Goal: Information Seeking & Learning: Learn about a topic

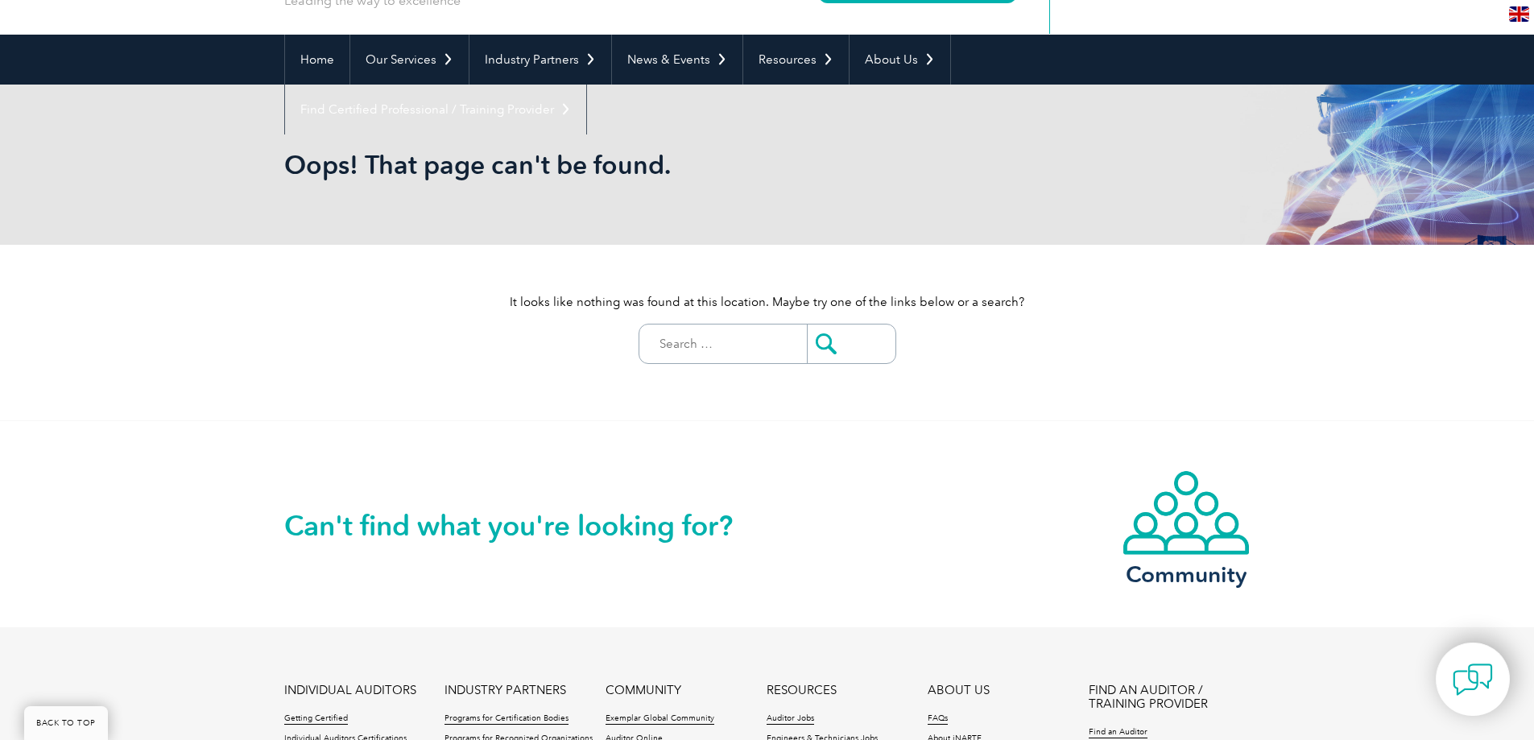
scroll to position [322, 0]
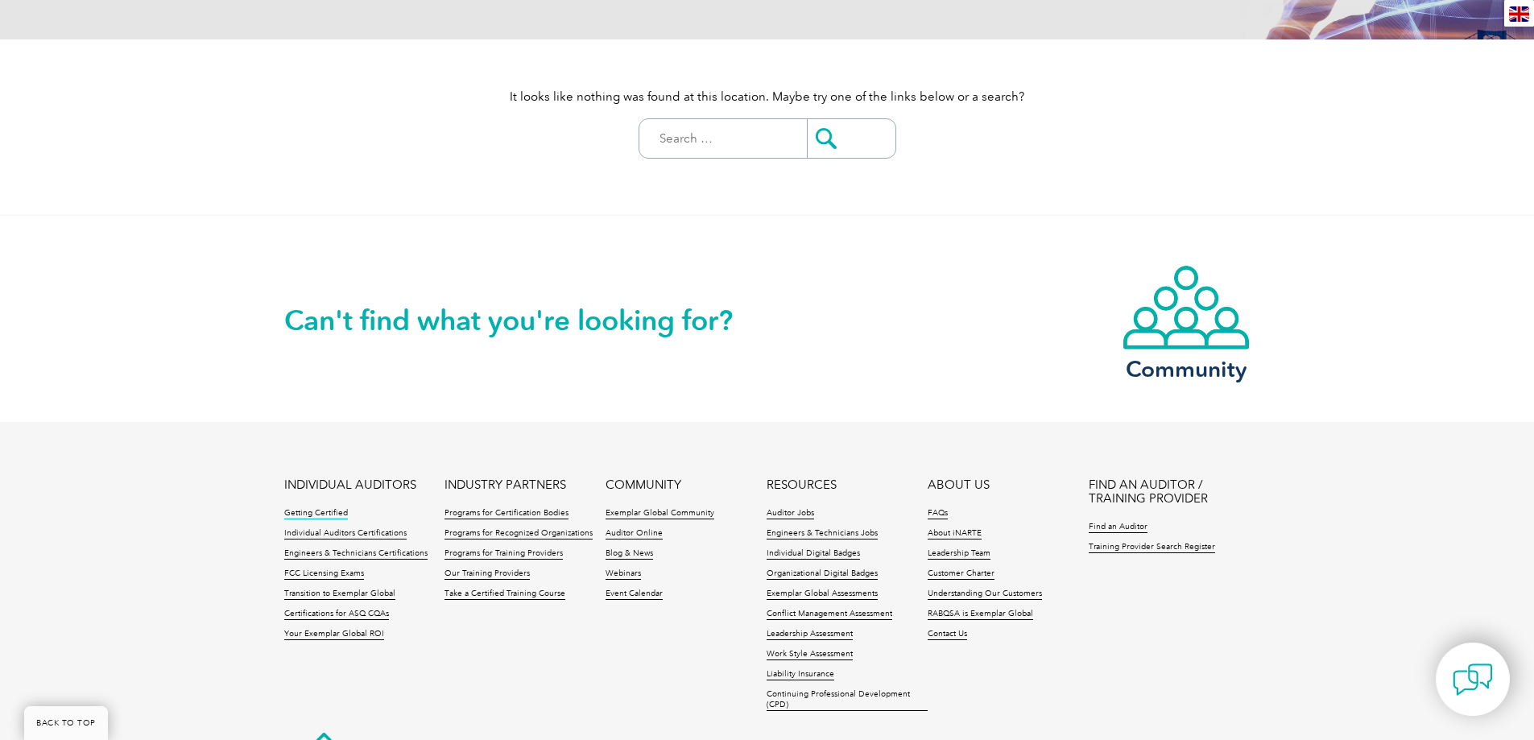
click at [325, 513] on link "Getting Certified" at bounding box center [316, 513] width 64 height 11
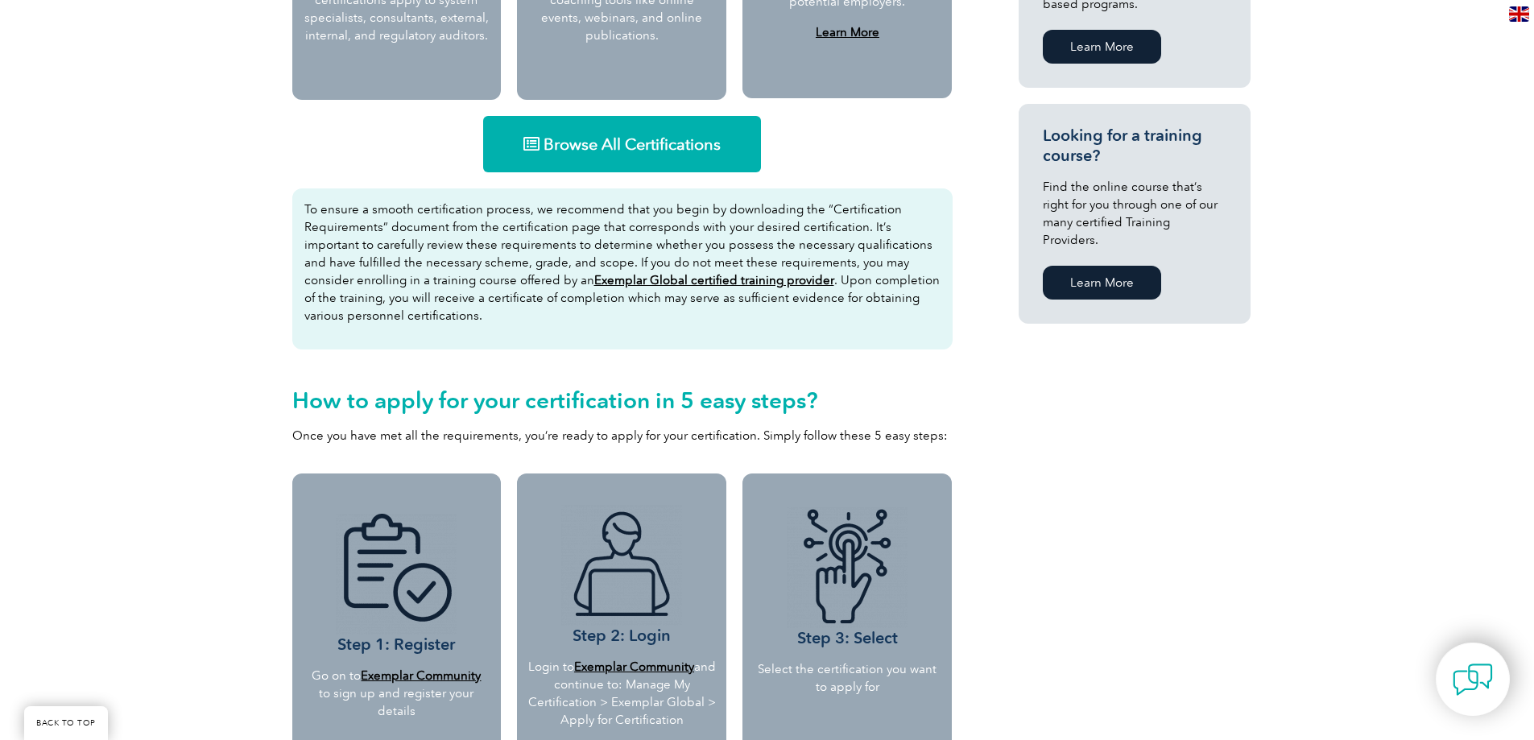
scroll to position [886, 0]
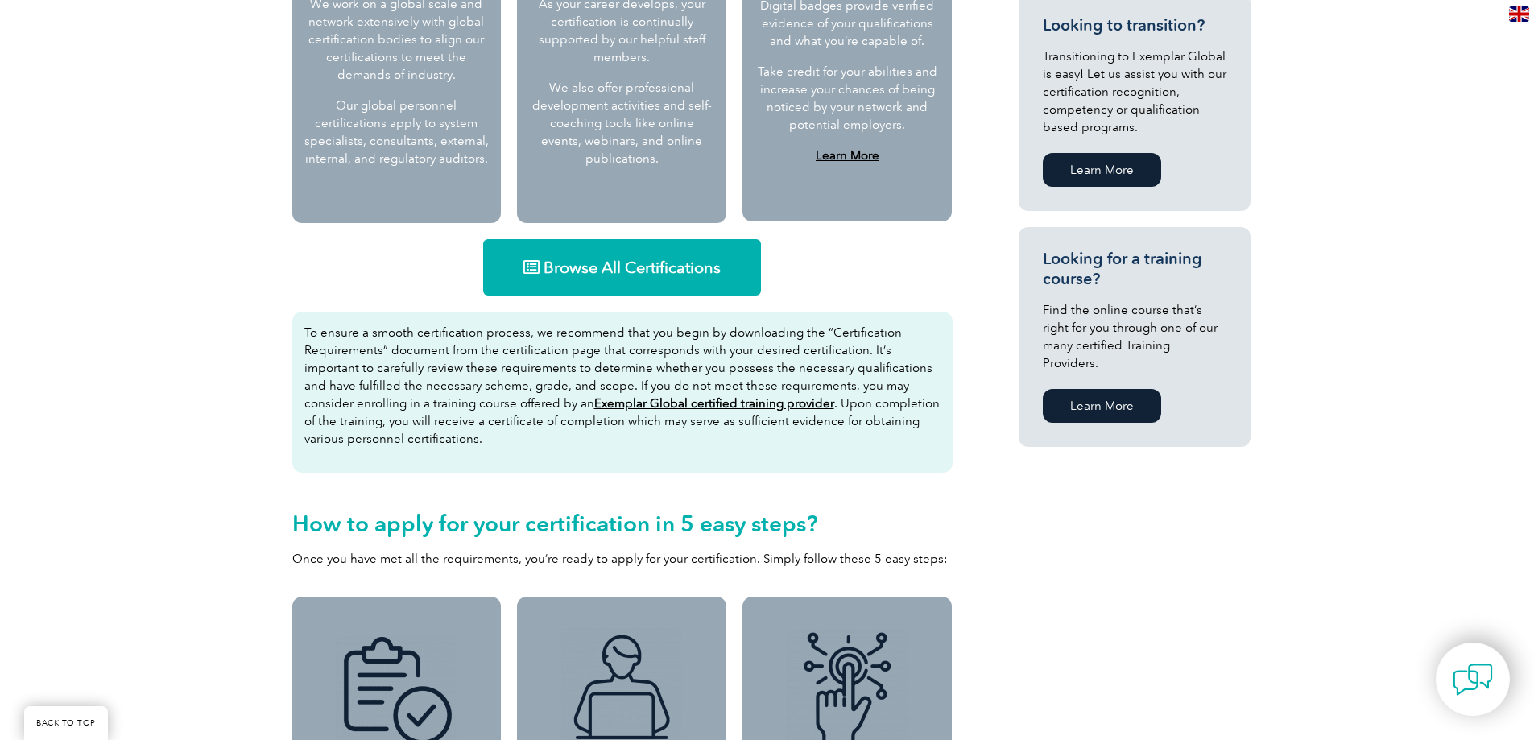
click at [551, 280] on link "Browse All Certifications" at bounding box center [622, 267] width 278 height 56
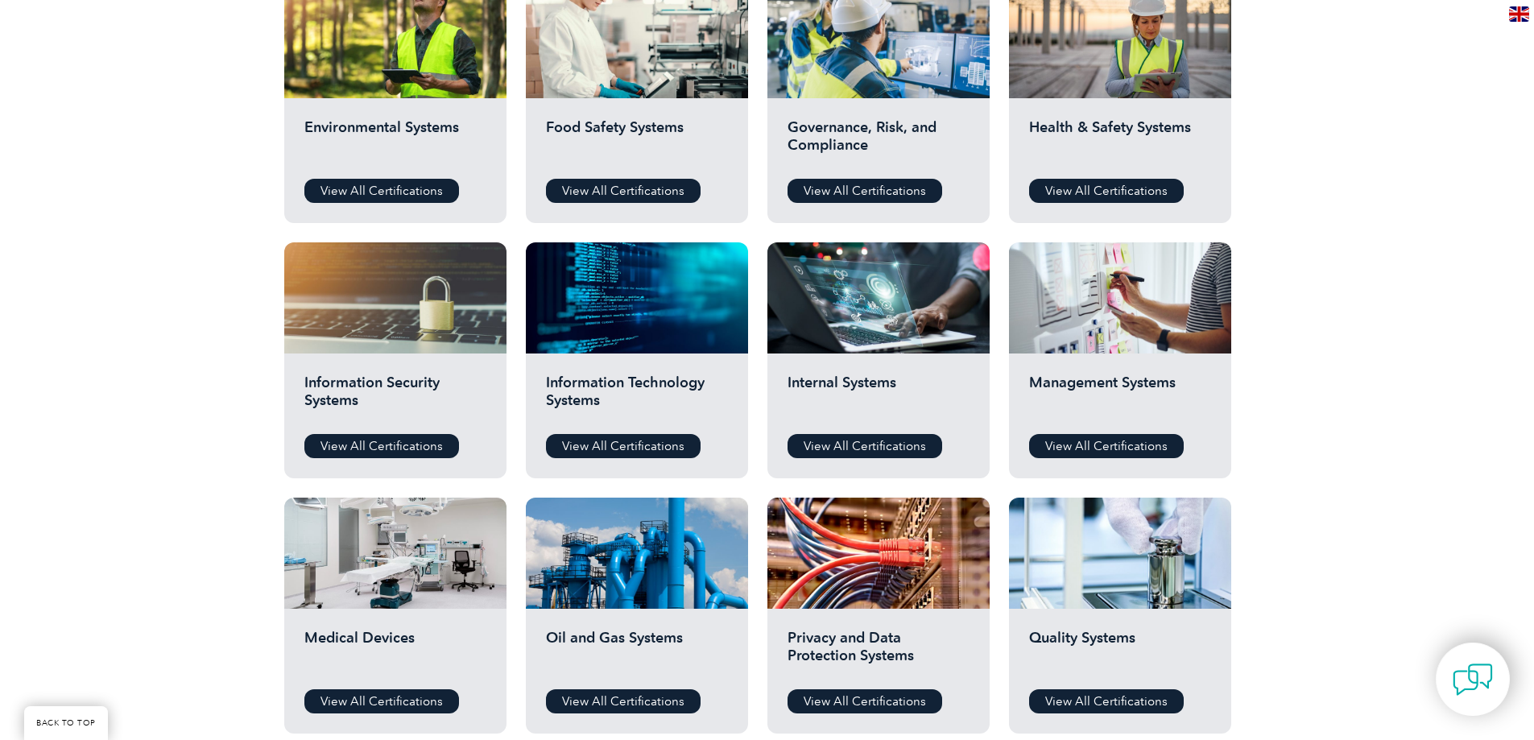
scroll to position [483, 0]
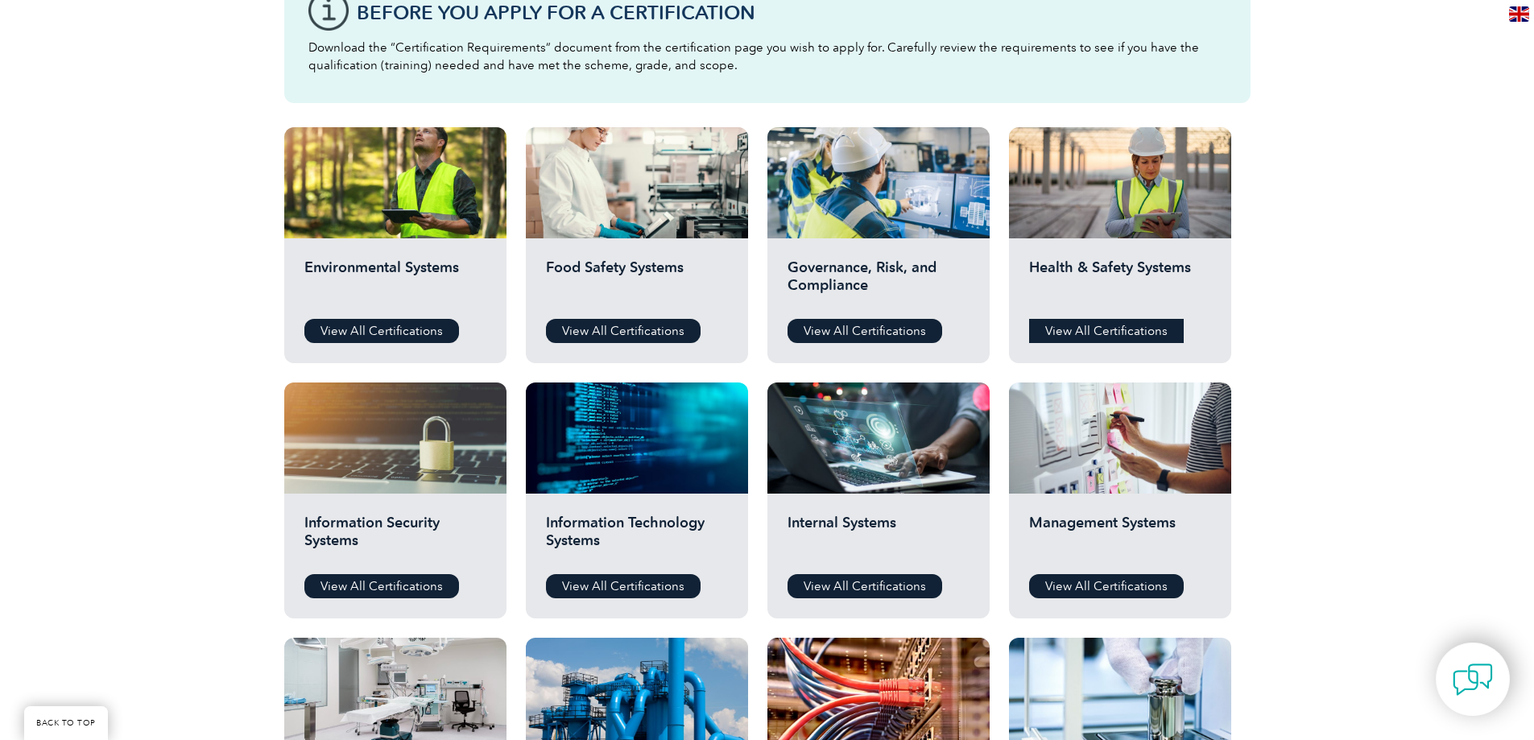
click at [1081, 325] on link "View All Certifications" at bounding box center [1106, 331] width 155 height 24
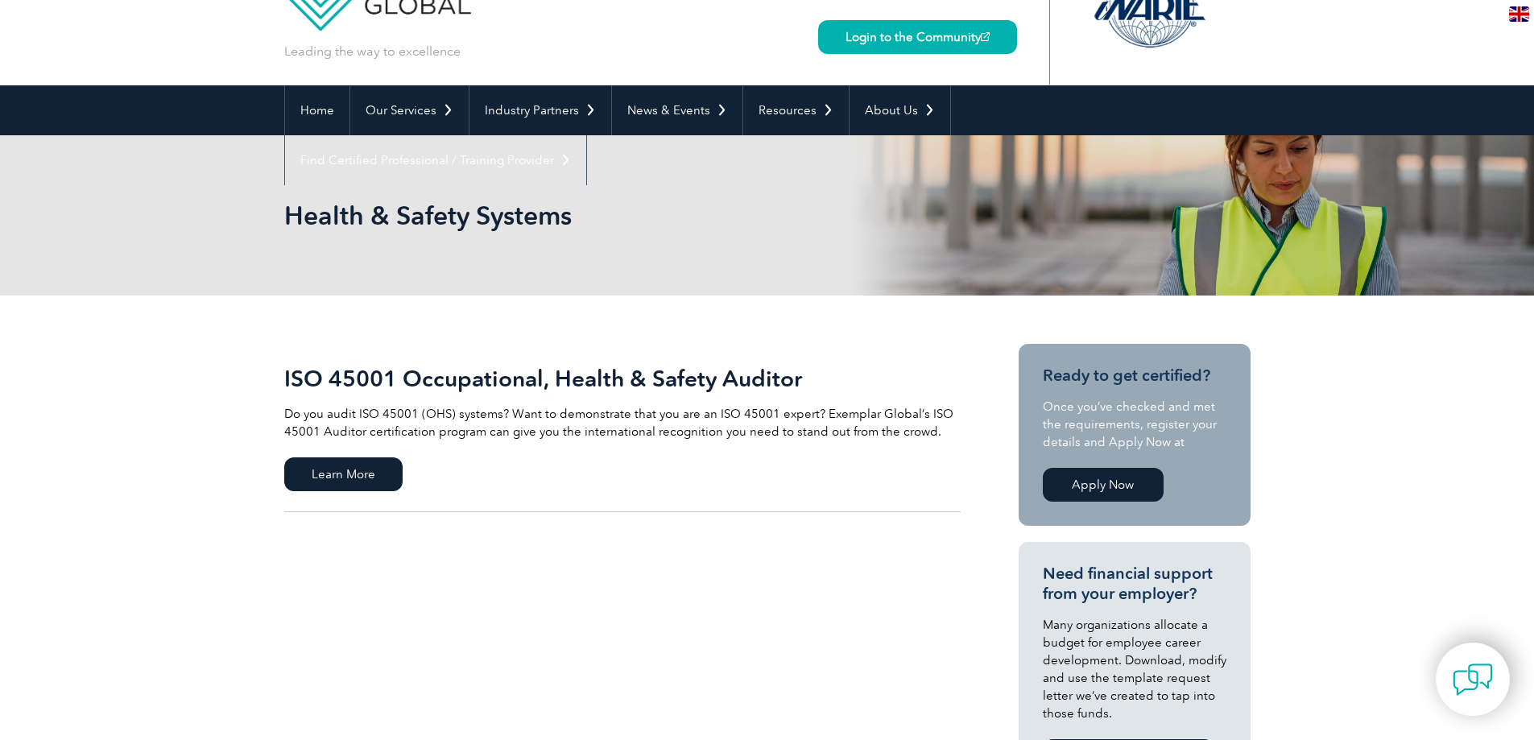
scroll to position [161, 0]
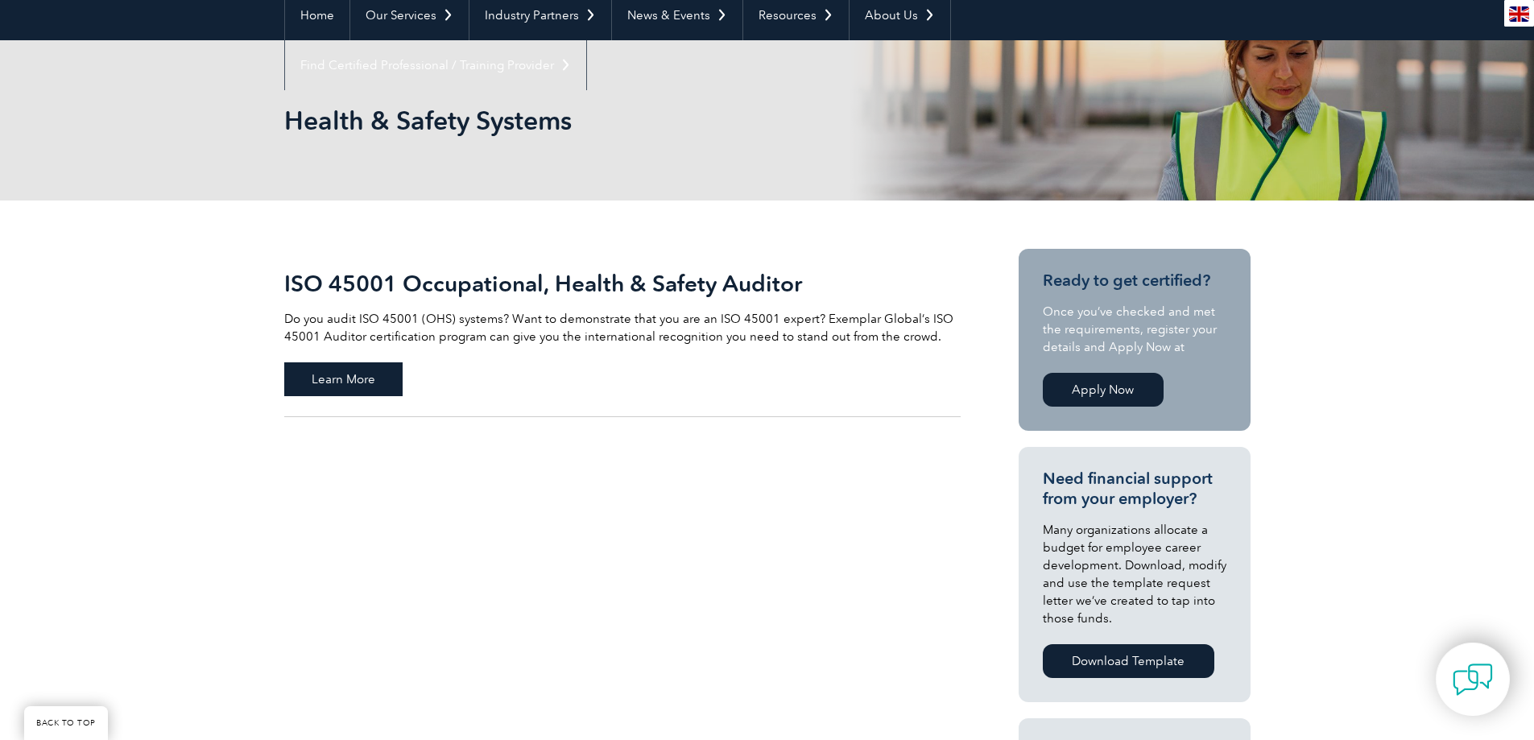
click at [329, 388] on span "Learn More" at bounding box center [343, 379] width 118 height 34
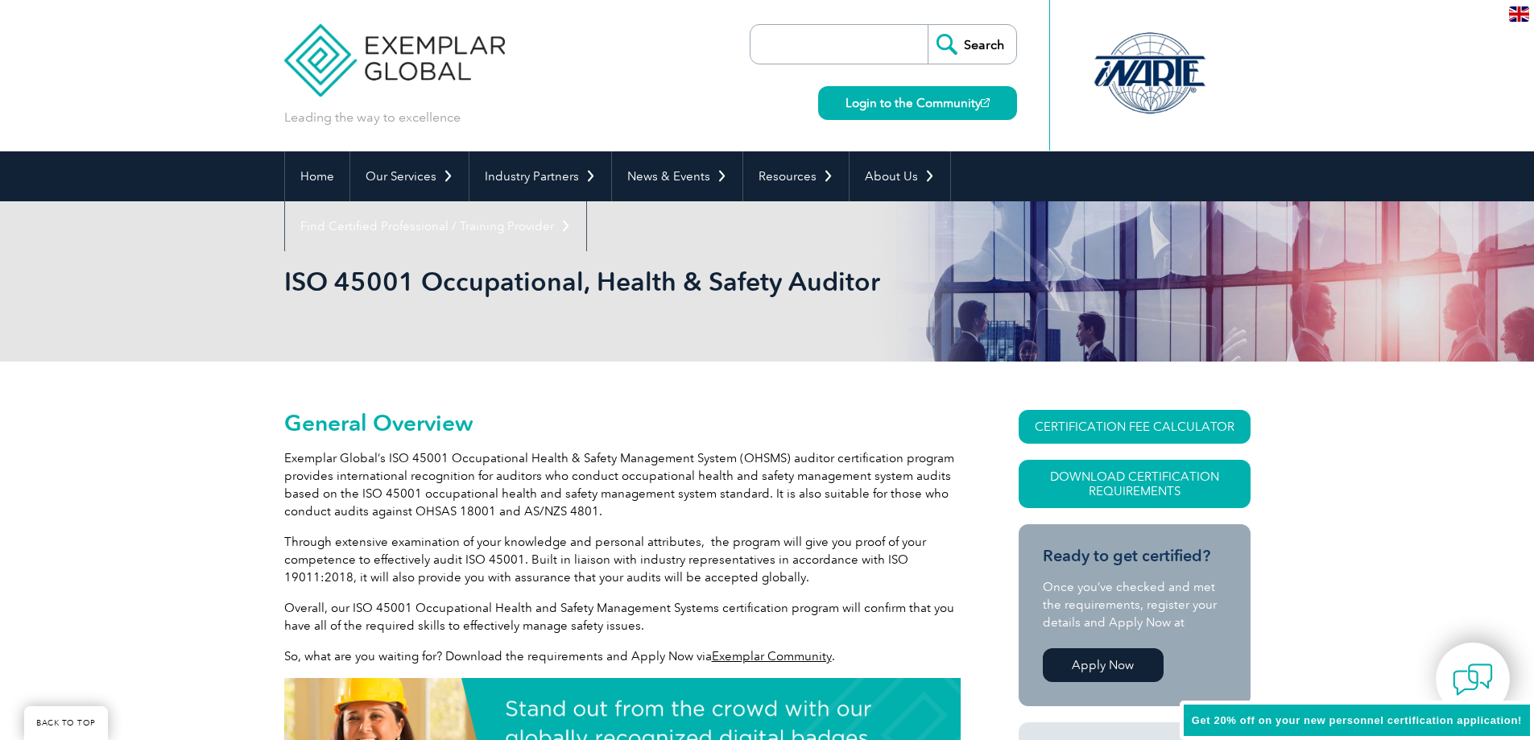
scroll to position [242, 0]
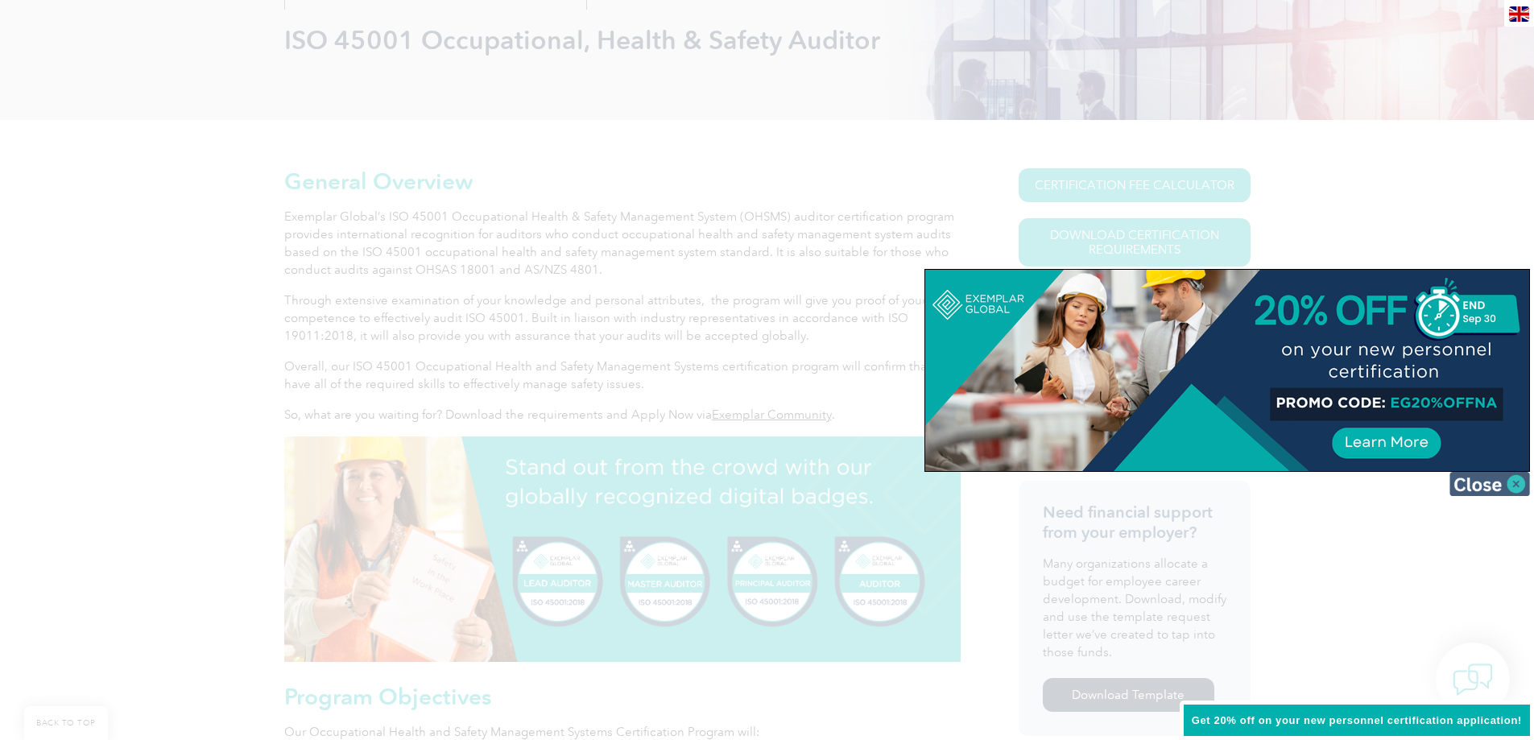
click at [1515, 484] on img at bounding box center [1489, 484] width 81 height 24
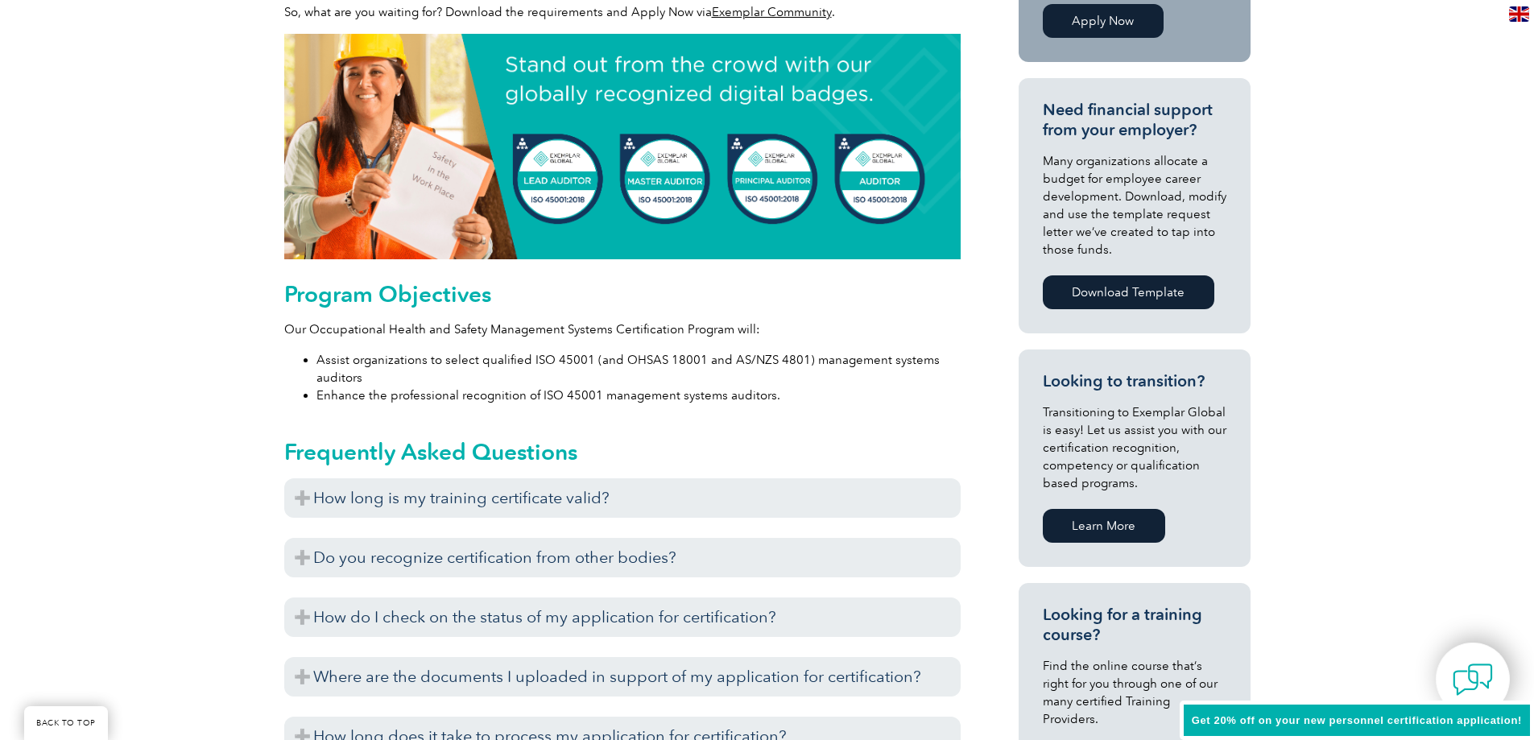
scroll to position [725, 0]
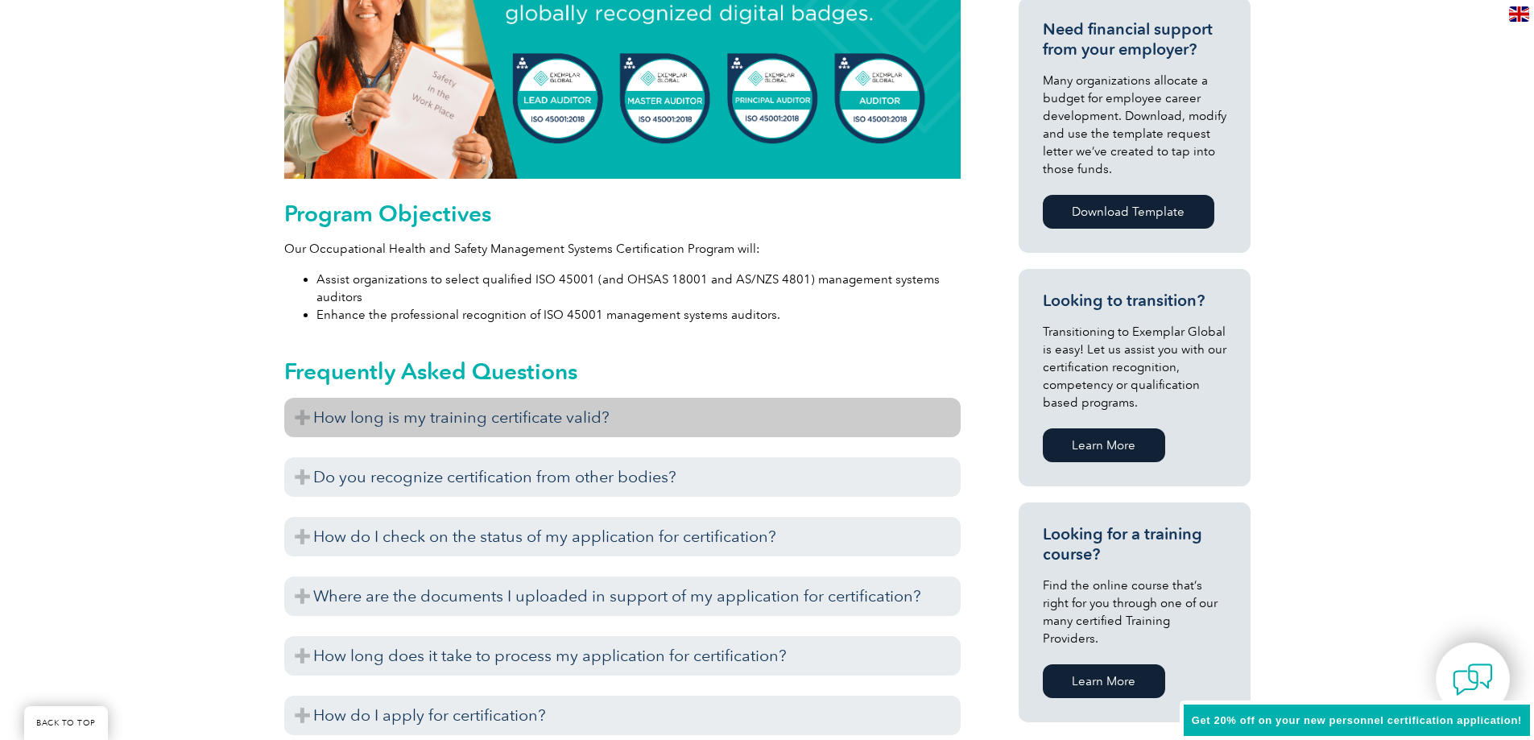
click at [294, 407] on h3 "How long is my training certificate valid?" at bounding box center [622, 417] width 676 height 39
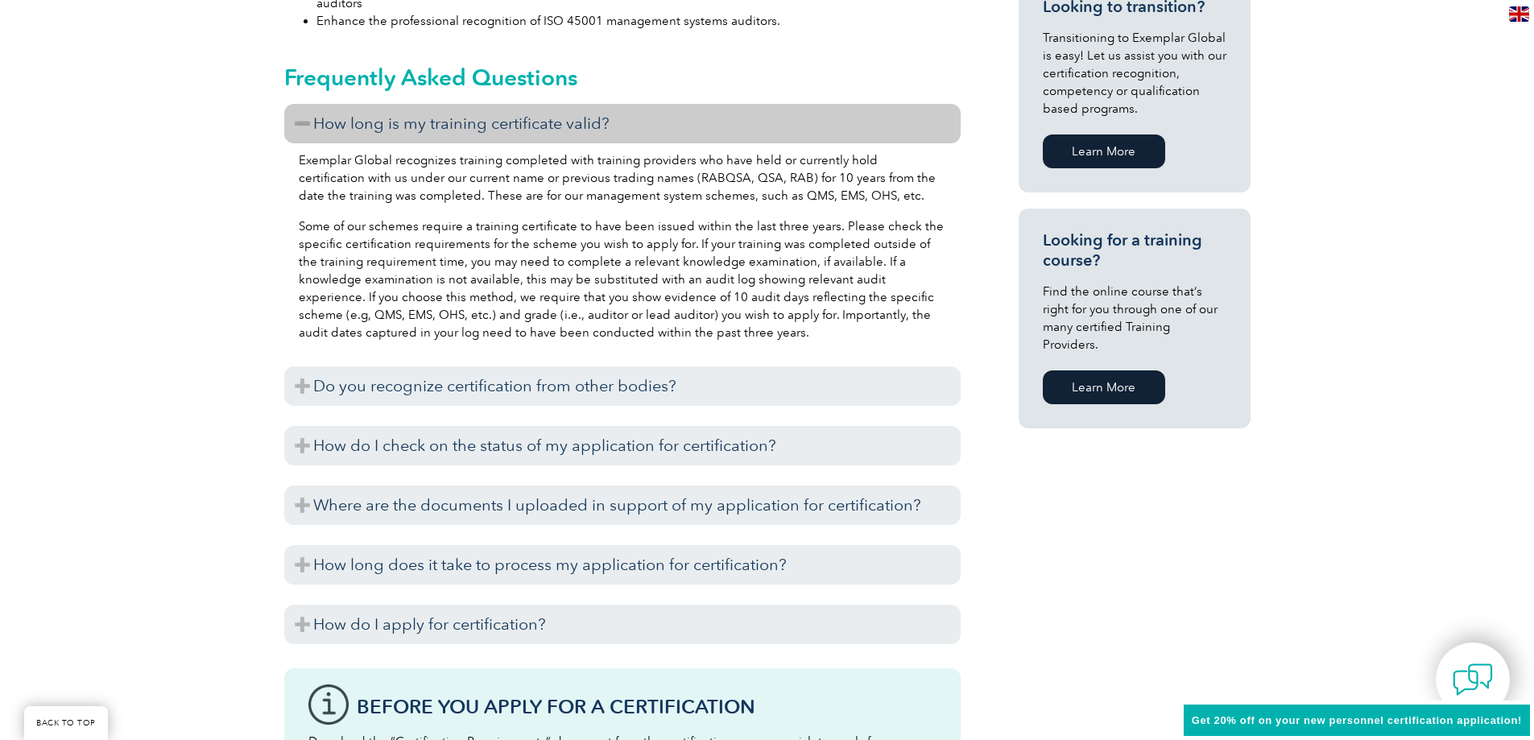
scroll to position [1047, 0]
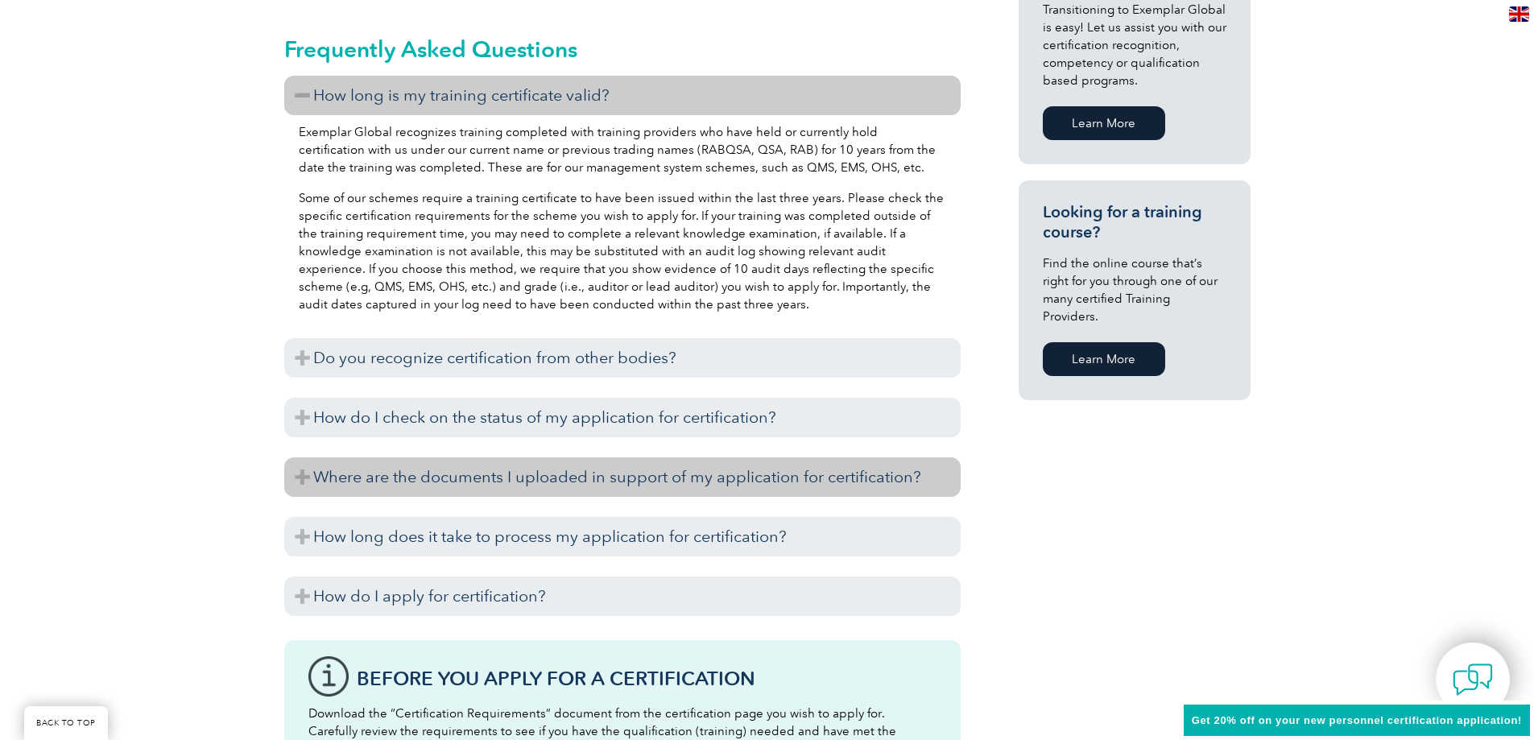
click at [298, 474] on h3 "Where are the documents I uploaded in support of my application for certificati…" at bounding box center [622, 476] width 676 height 39
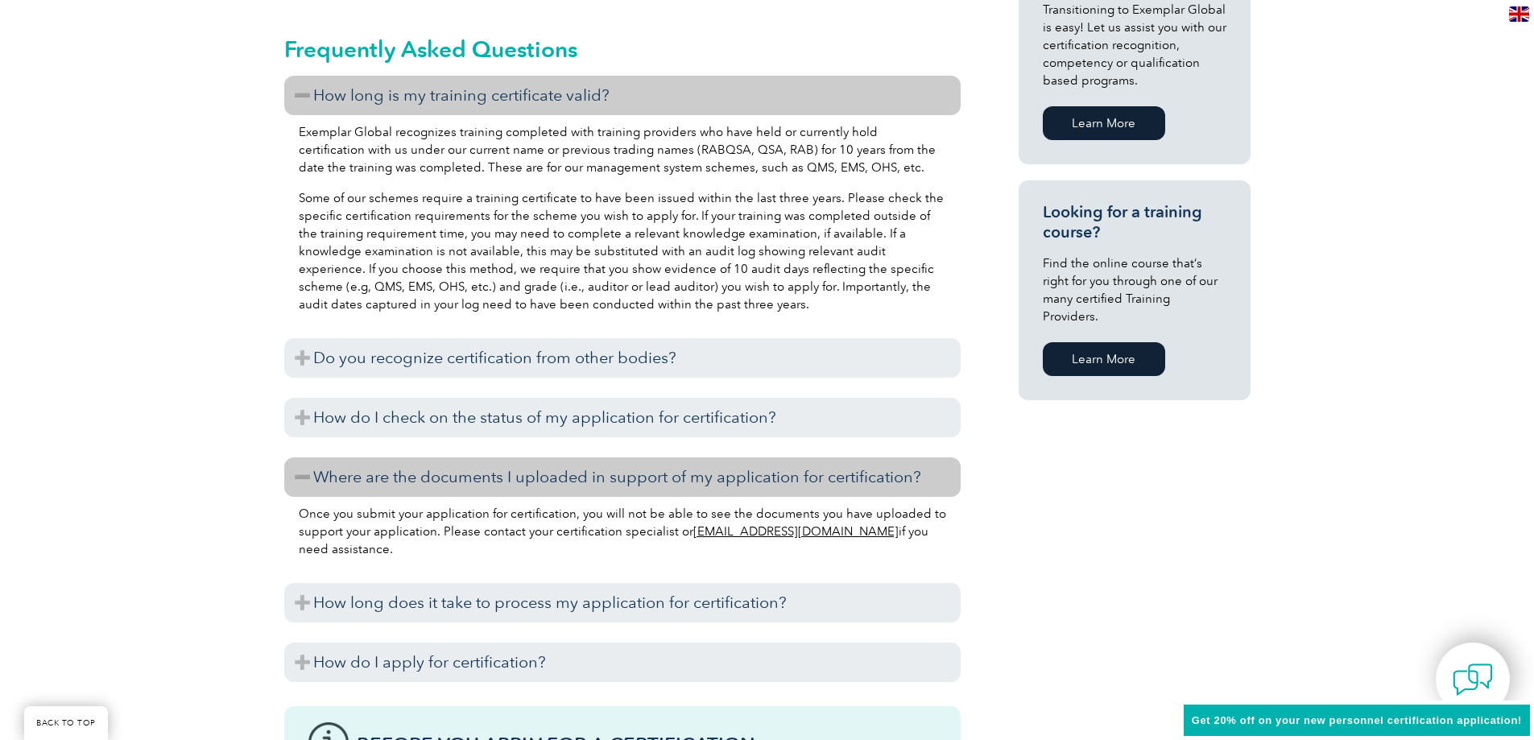
scroll to position [1208, 0]
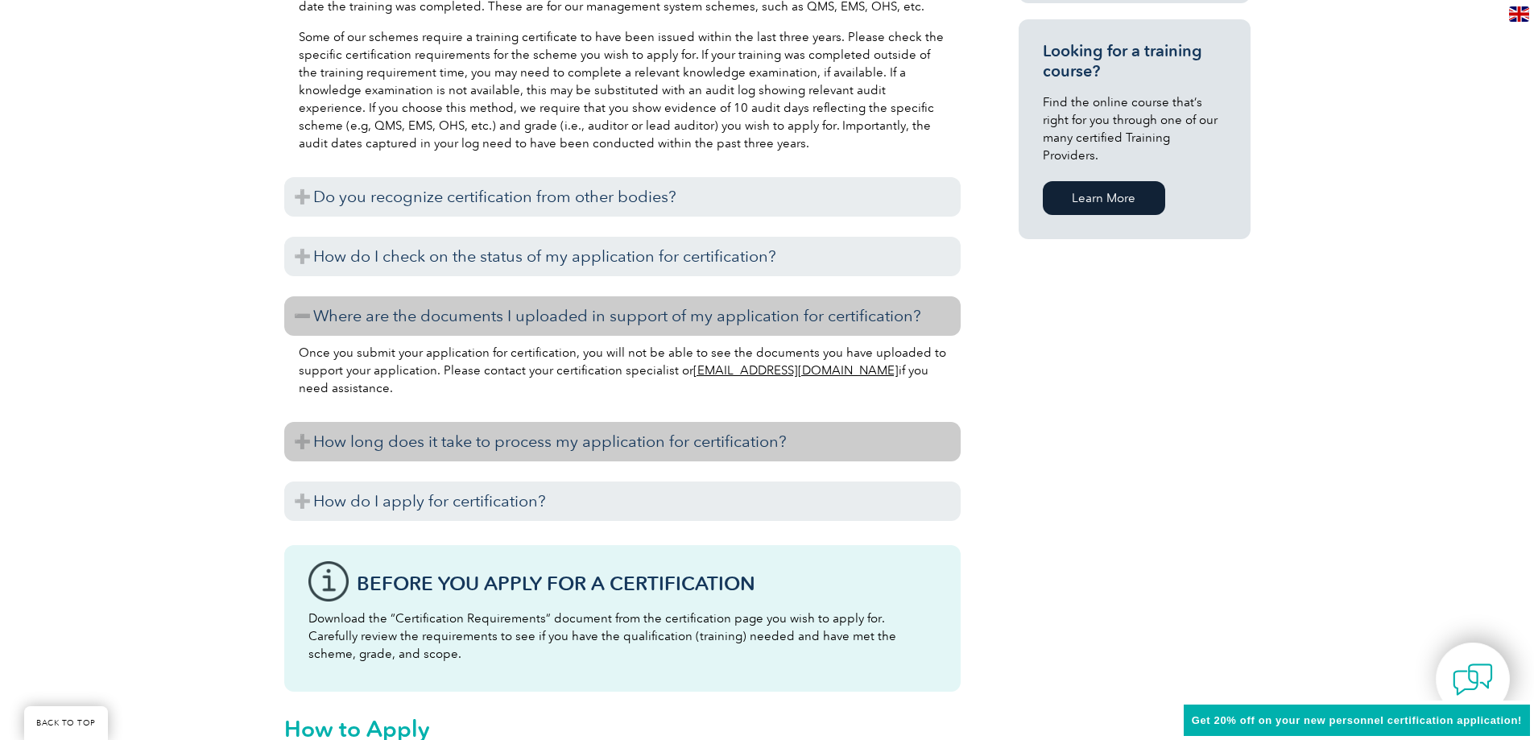
click at [304, 443] on h3 "How long does it take to process my application for certification?" at bounding box center [622, 441] width 676 height 39
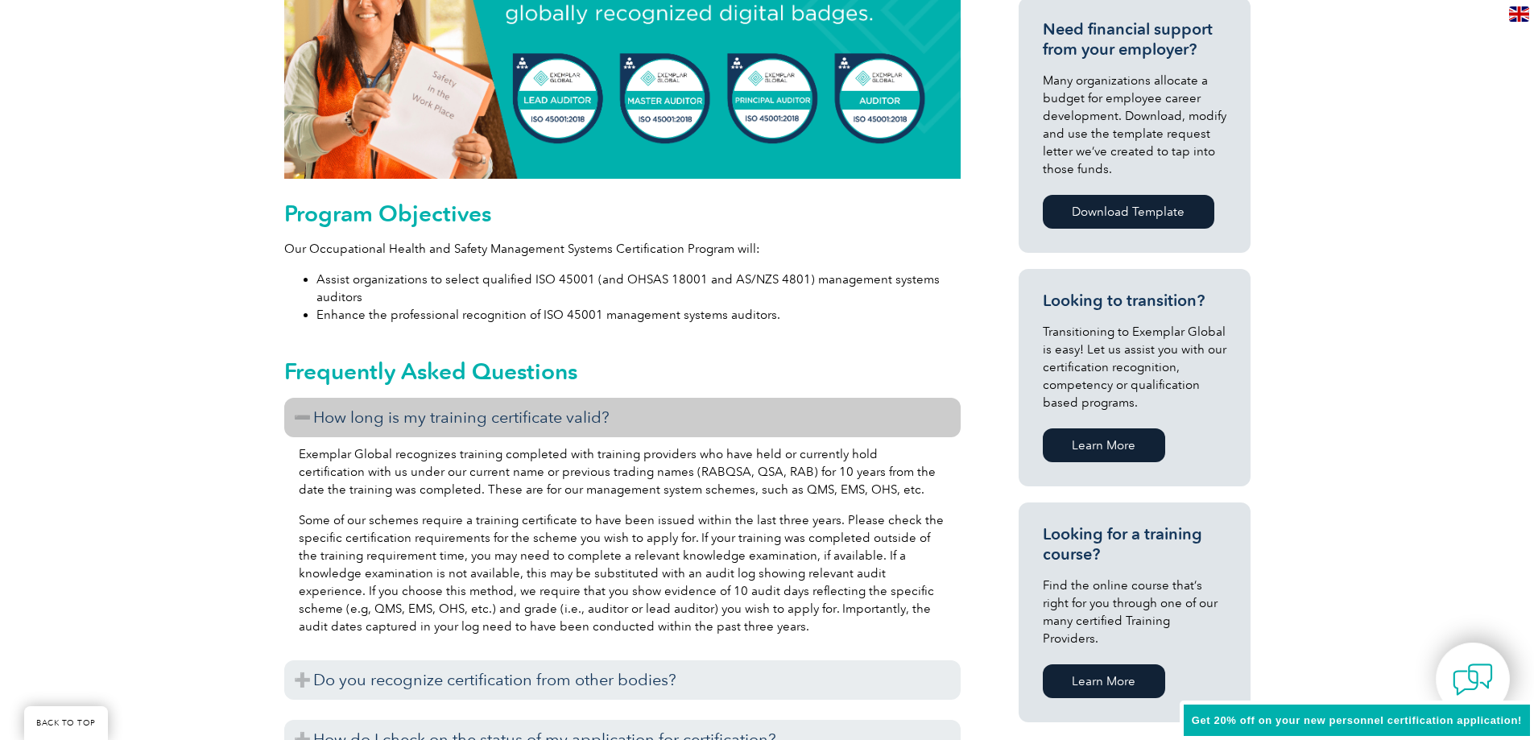
scroll to position [1047, 0]
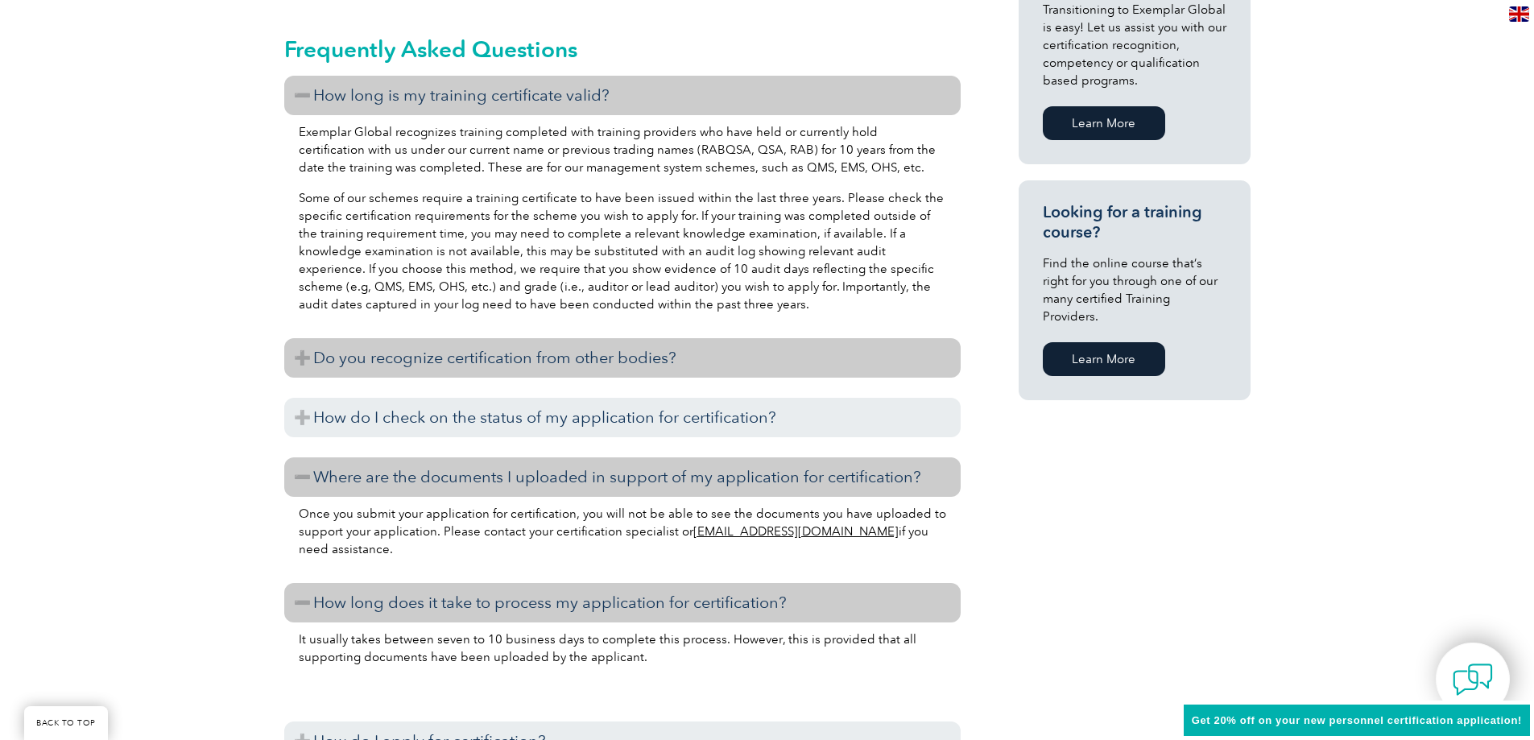
click at [293, 355] on h3 "Do you recognize certification from other bodies?" at bounding box center [622, 357] width 676 height 39
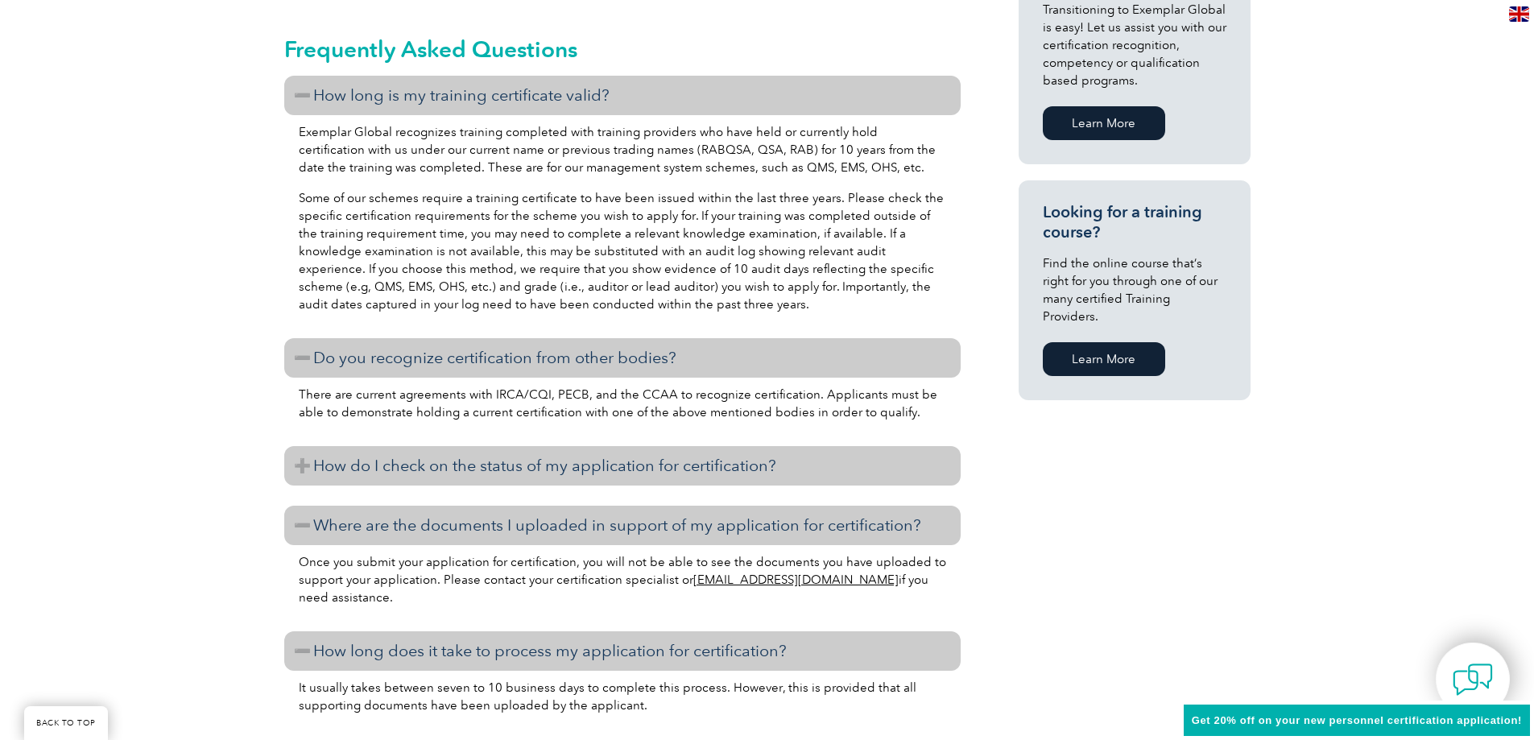
click at [304, 459] on h3 "How do I check on the status of my application for certification?" at bounding box center [622, 465] width 676 height 39
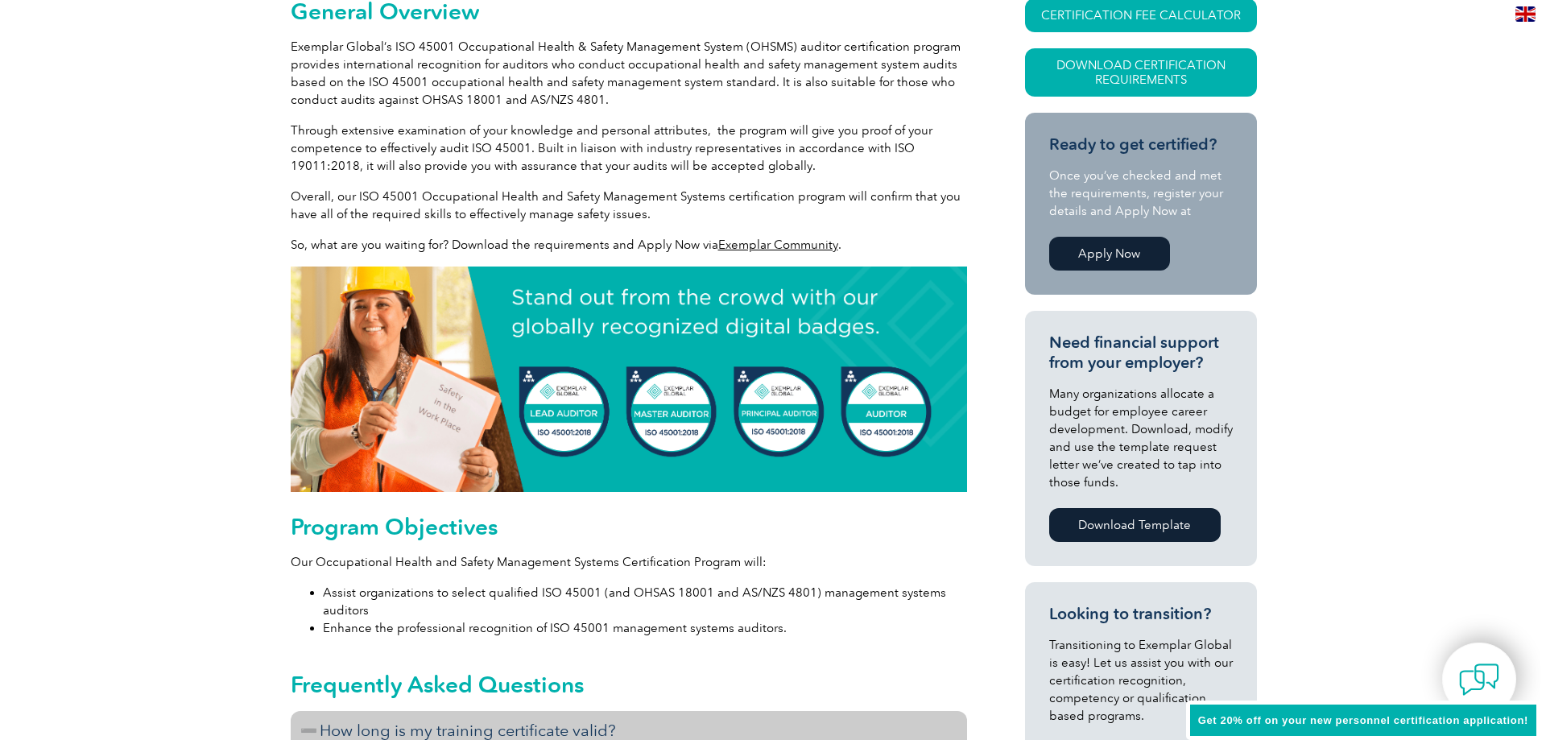
scroll to position [0, 0]
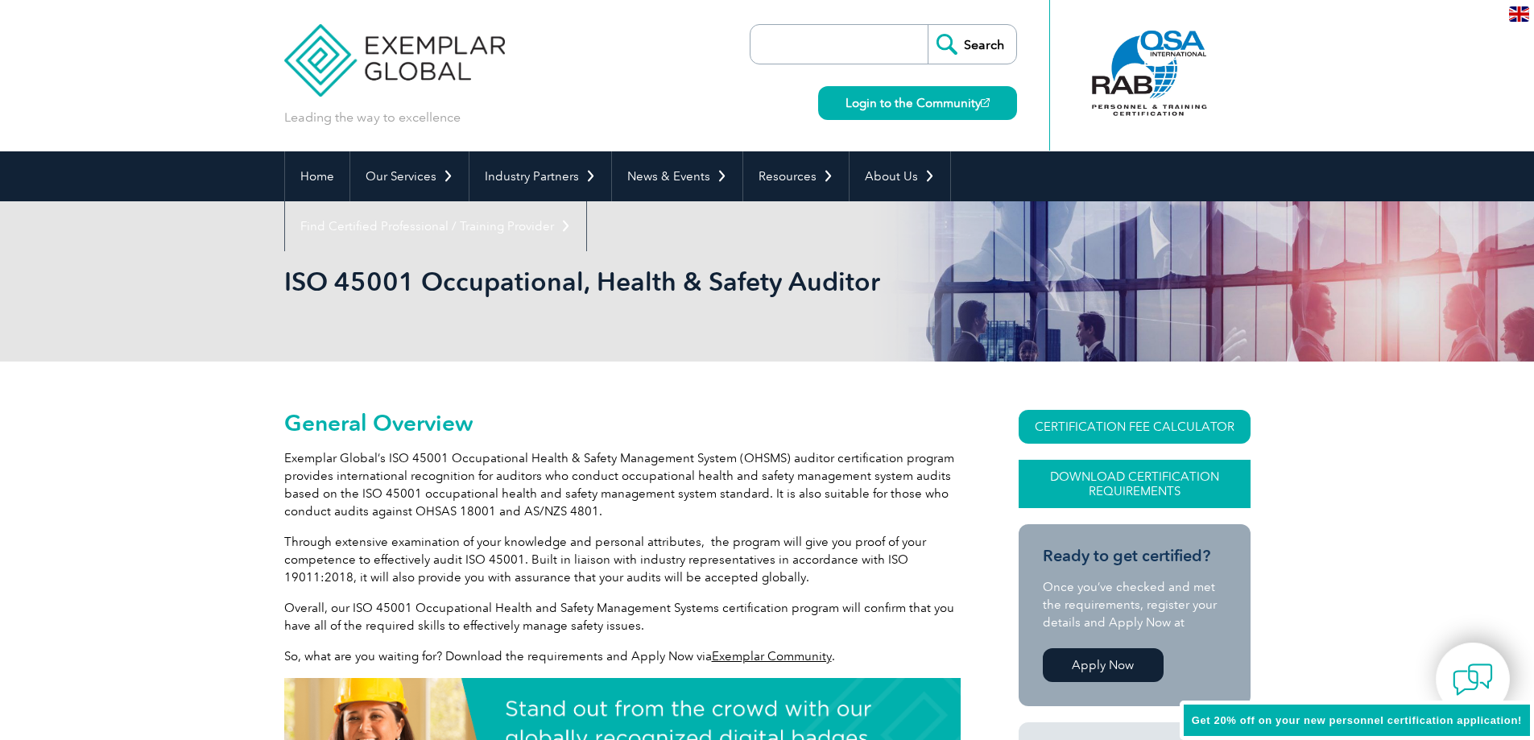
click at [1092, 482] on link "Download Certification Requirements" at bounding box center [1135, 484] width 232 height 48
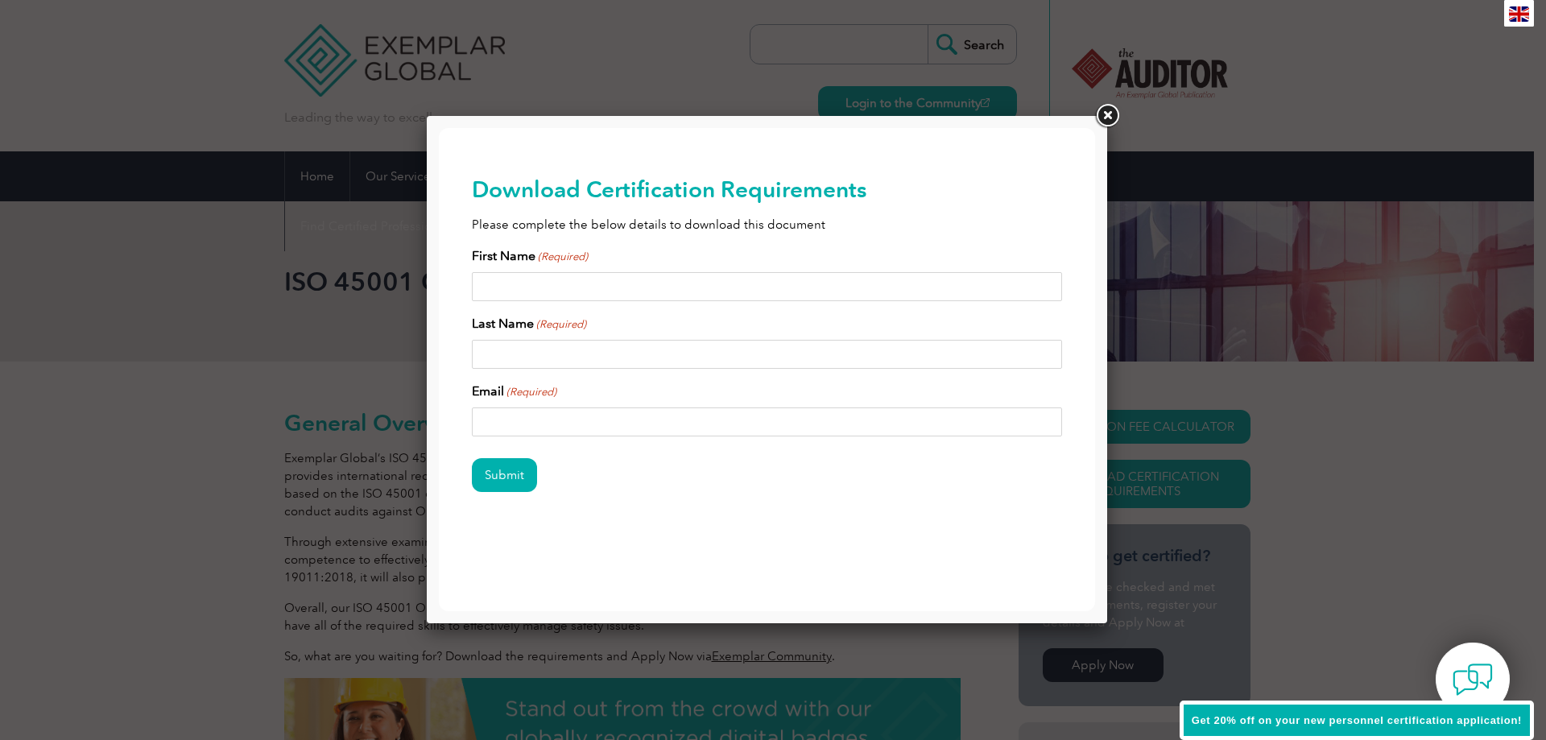
click at [1102, 110] on link at bounding box center [1107, 115] width 29 height 29
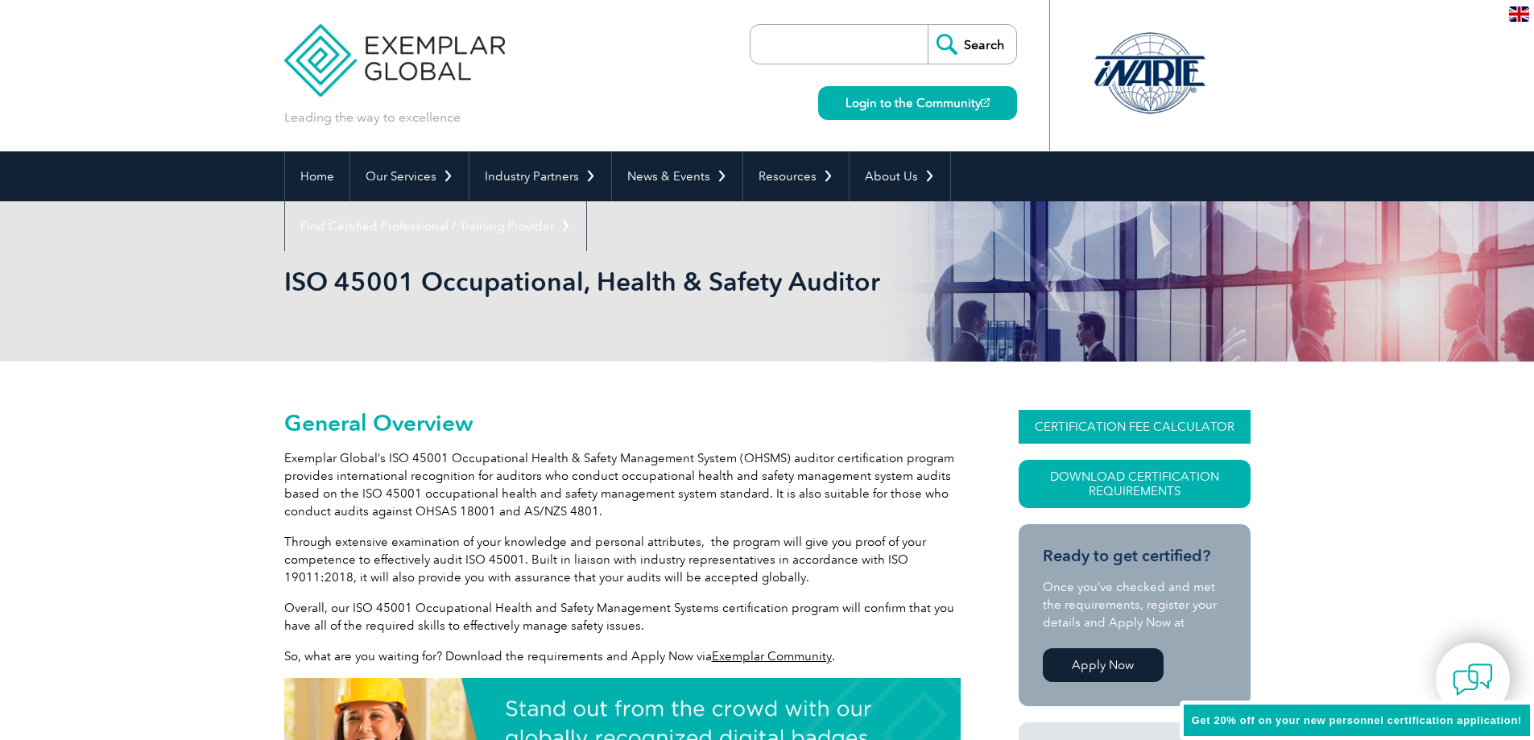
click at [1075, 421] on link "CERTIFICATION FEE CALCULATOR" at bounding box center [1135, 427] width 232 height 34
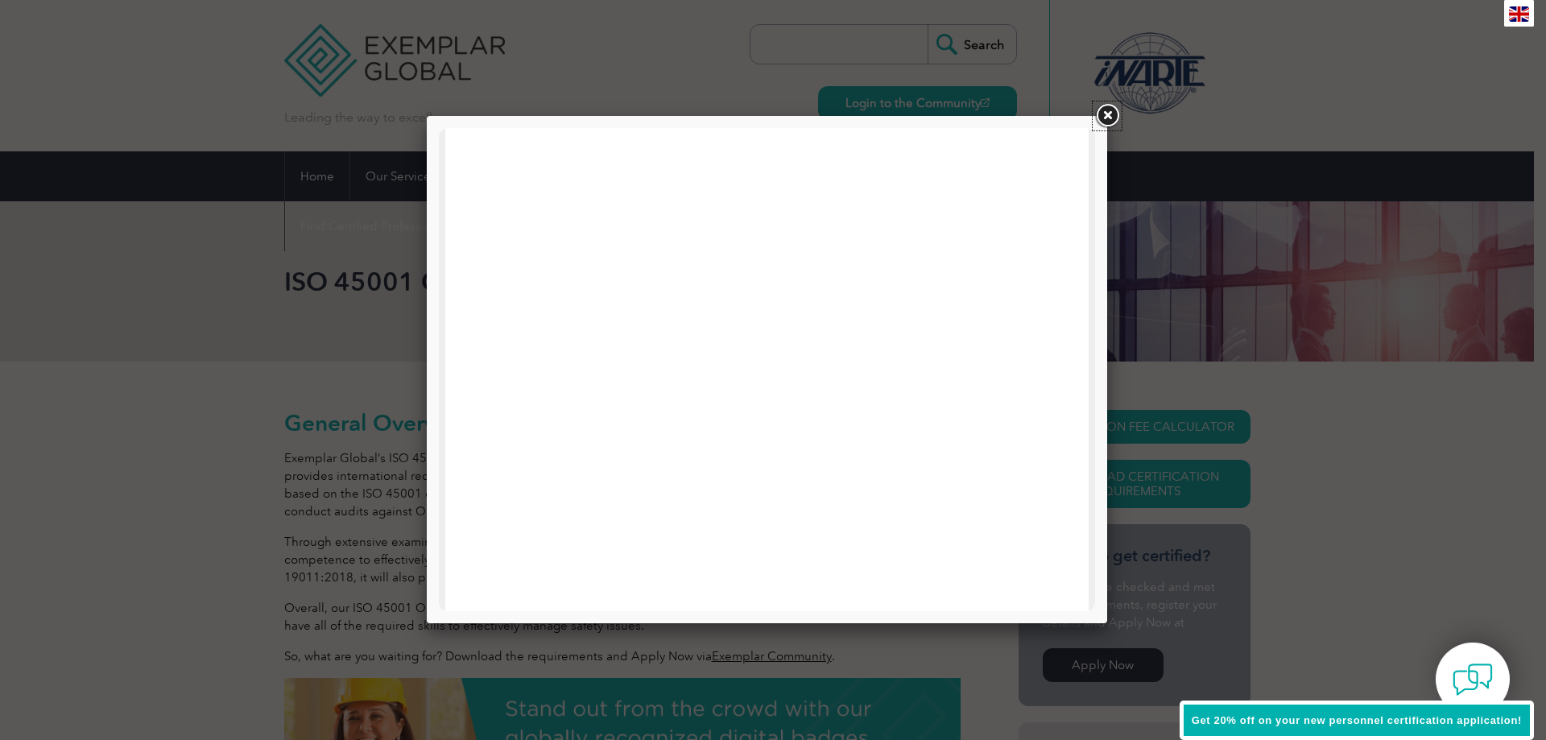
click at [1103, 112] on link at bounding box center [1107, 115] width 29 height 29
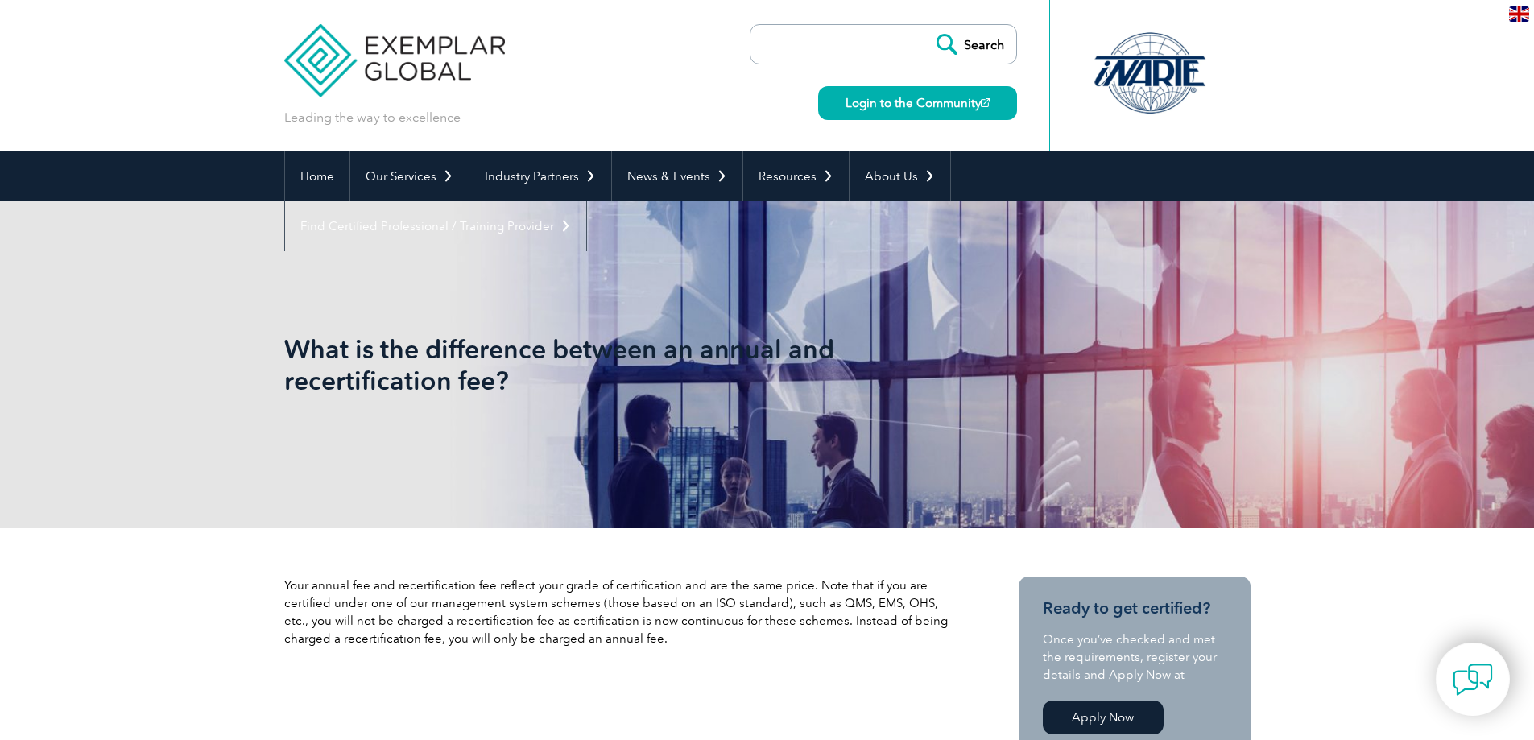
click at [814, 47] on input "search" at bounding box center [843, 44] width 169 height 39
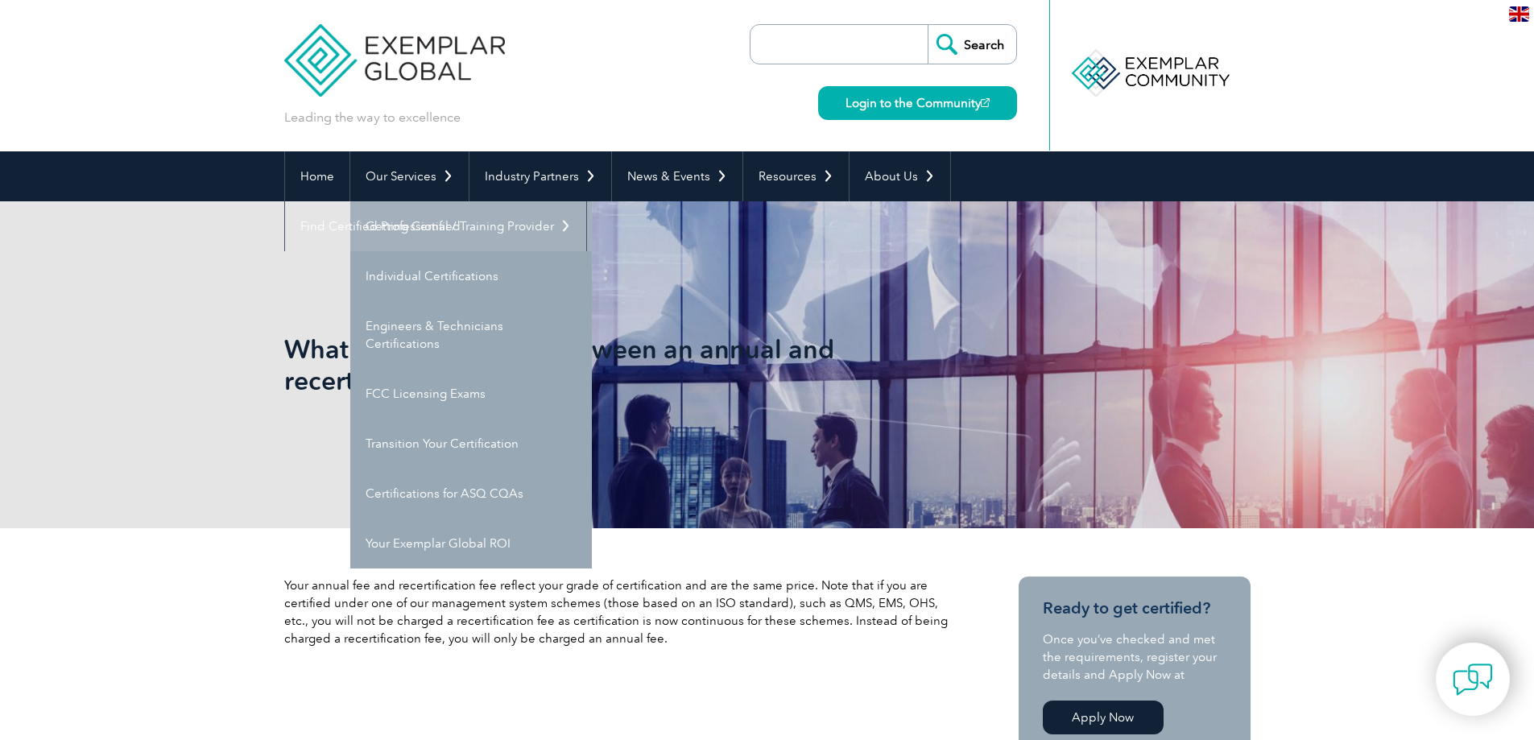
click at [411, 230] on link "Getting Certified" at bounding box center [471, 226] width 242 height 50
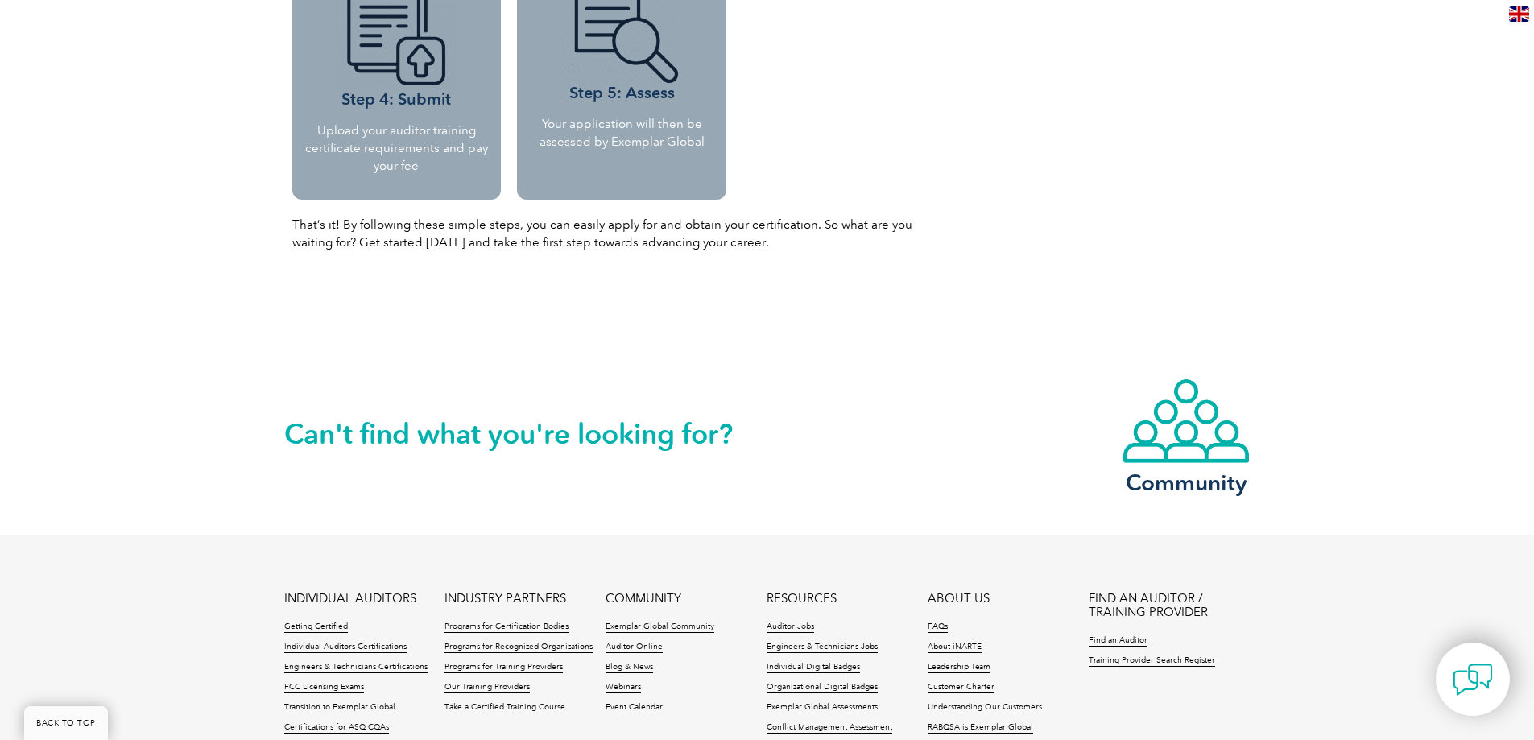
scroll to position [2076, 0]
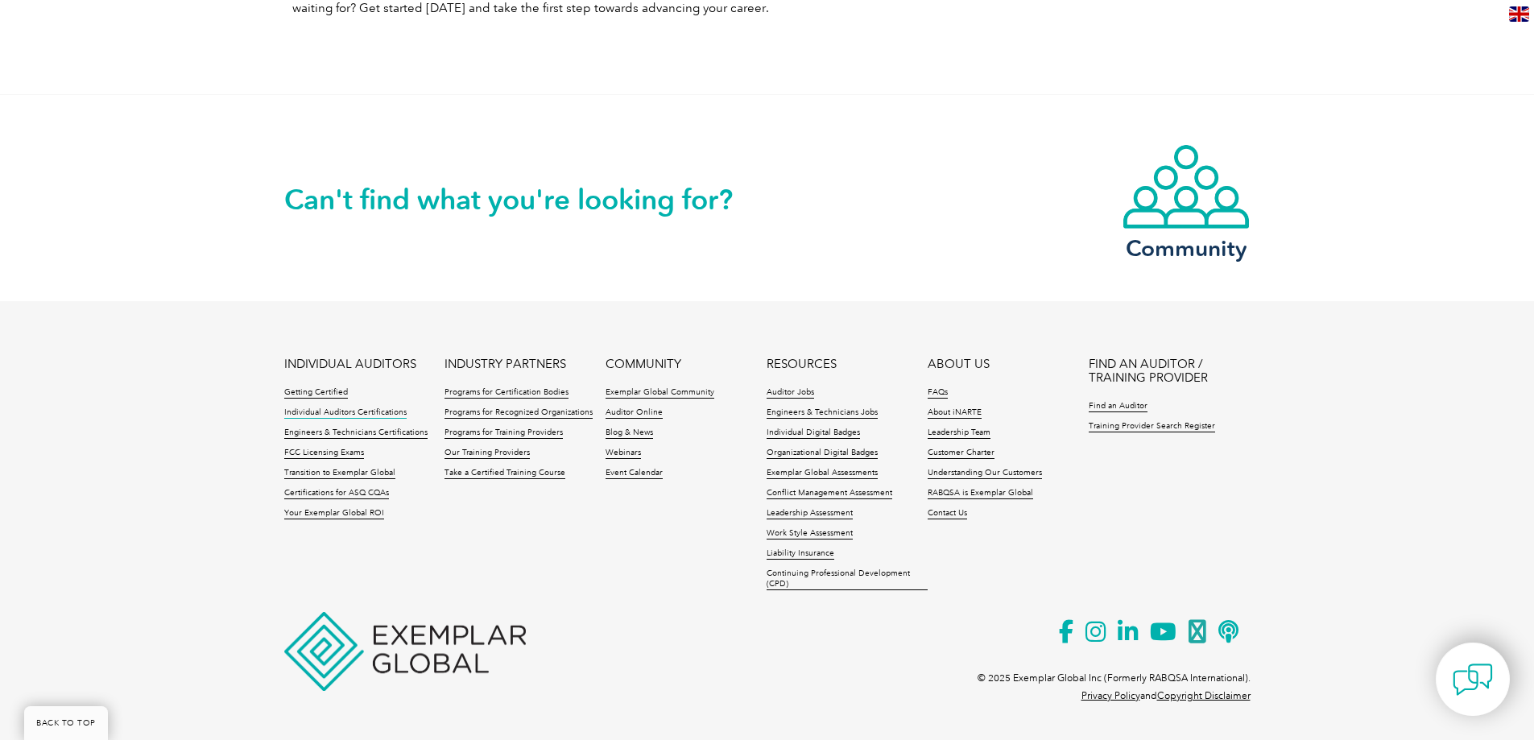
click at [320, 414] on link "Individual Auditors Certifications" at bounding box center [345, 412] width 122 height 11
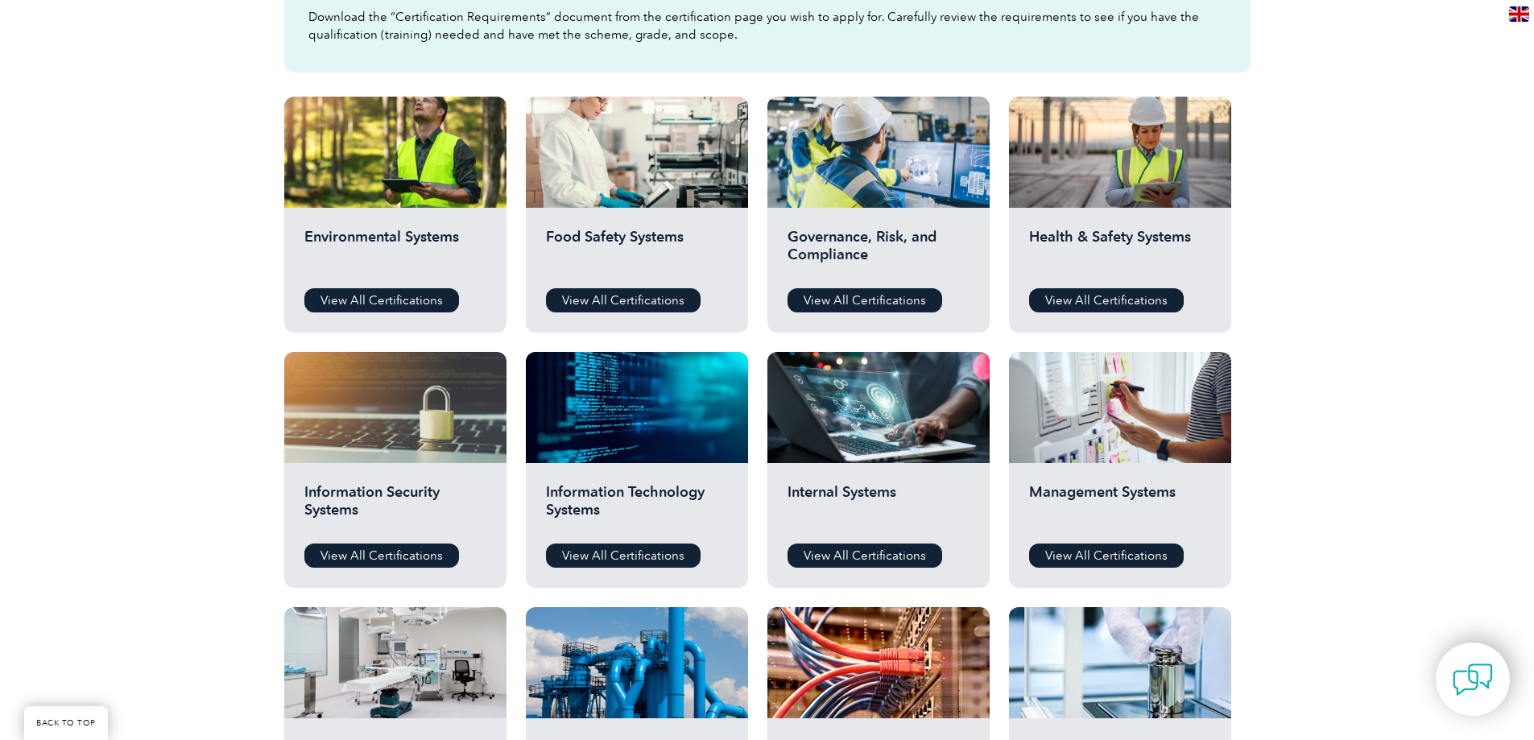
scroll to position [644, 0]
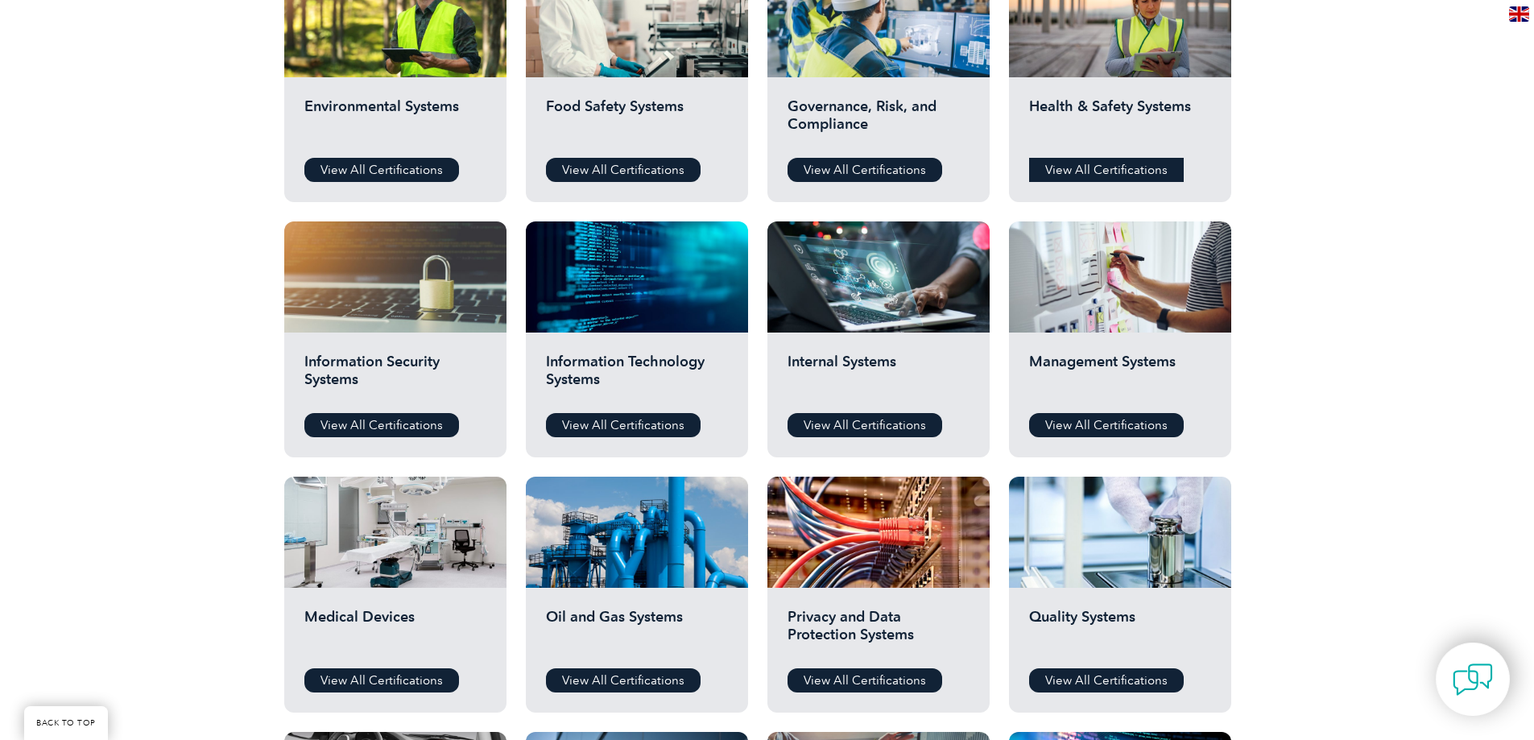
click at [1070, 171] on link "View All Certifications" at bounding box center [1106, 170] width 155 height 24
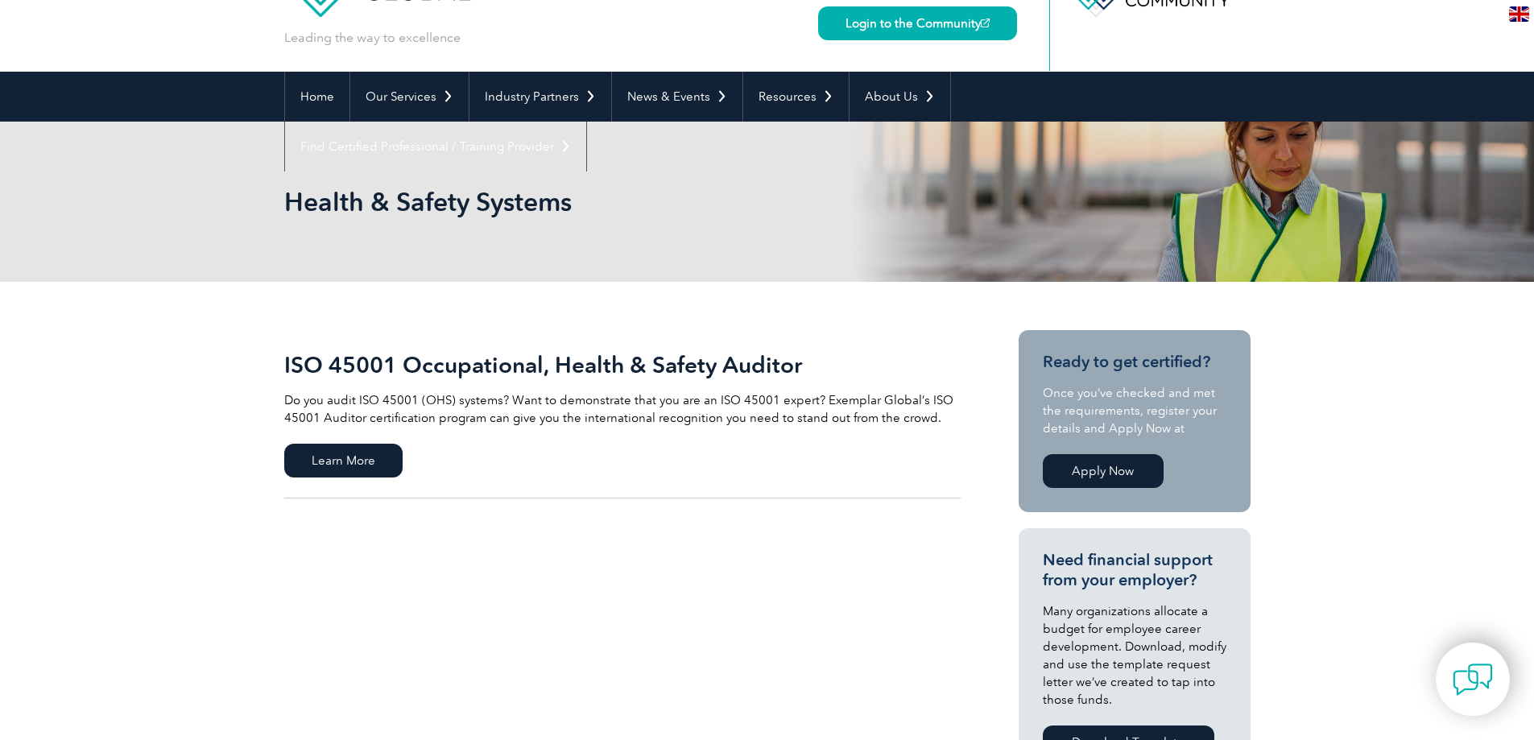
scroll to position [242, 0]
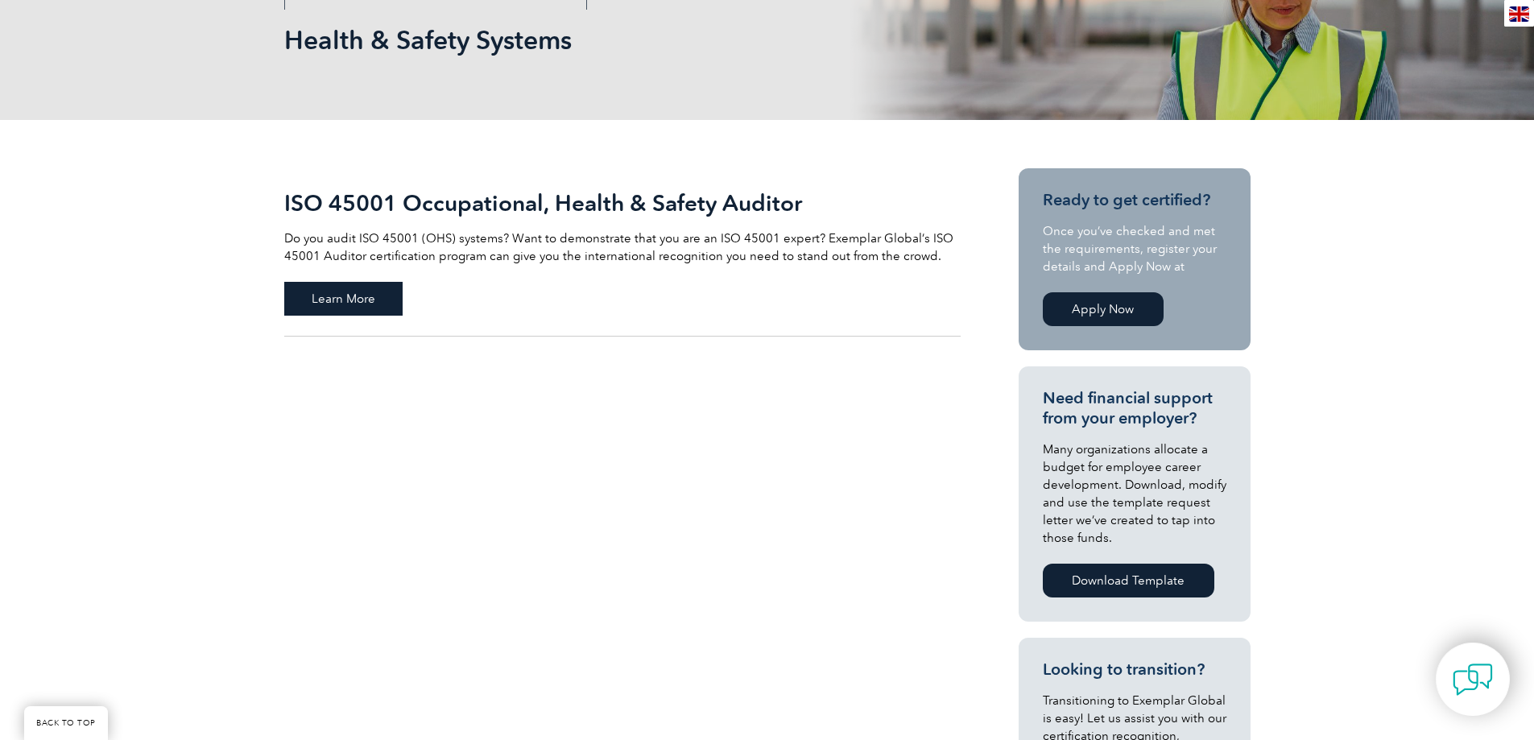
click at [334, 304] on span "Learn More" at bounding box center [343, 299] width 118 height 34
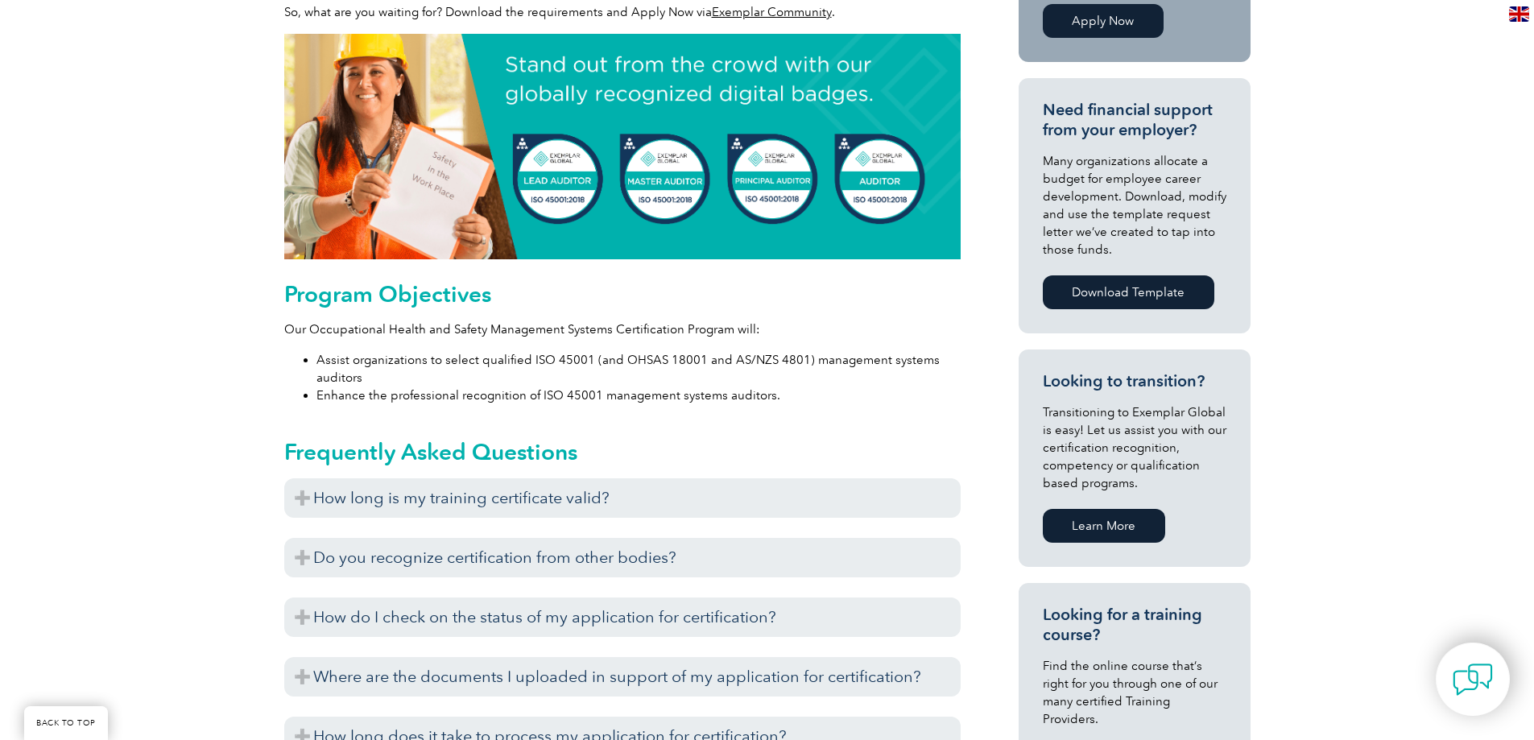
scroll to position [725, 0]
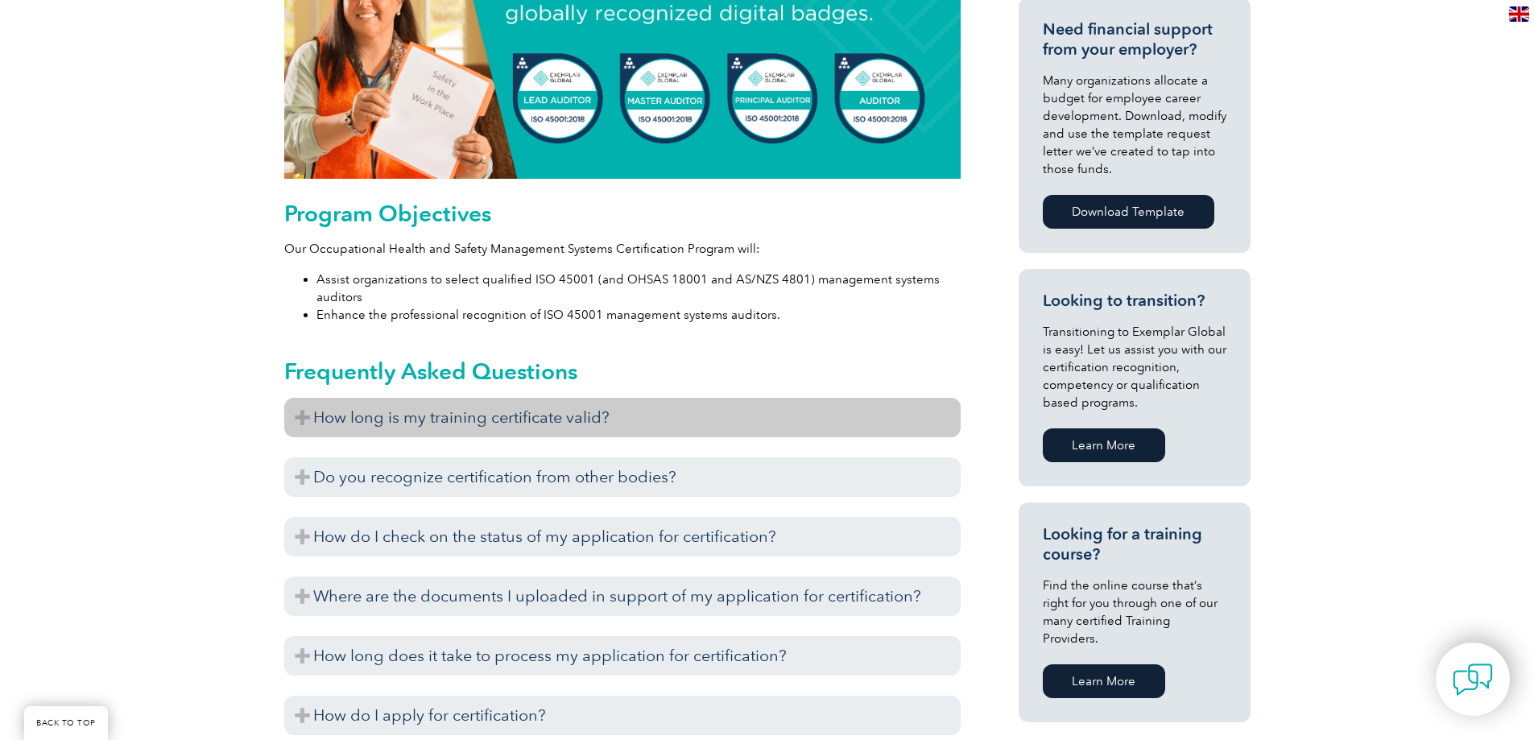
click at [330, 417] on h3 "How long is my training certificate valid?" at bounding box center [622, 417] width 676 height 39
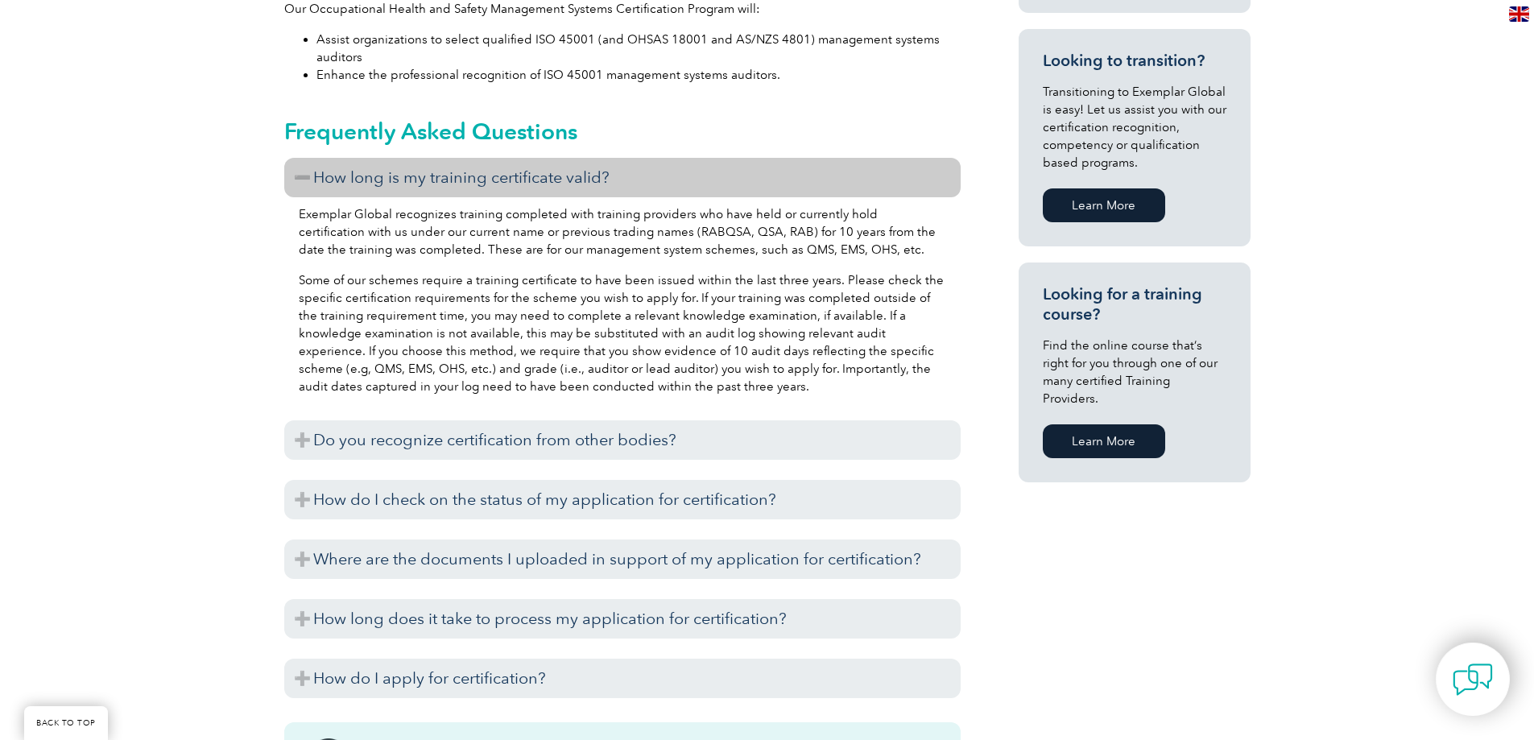
scroll to position [966, 0]
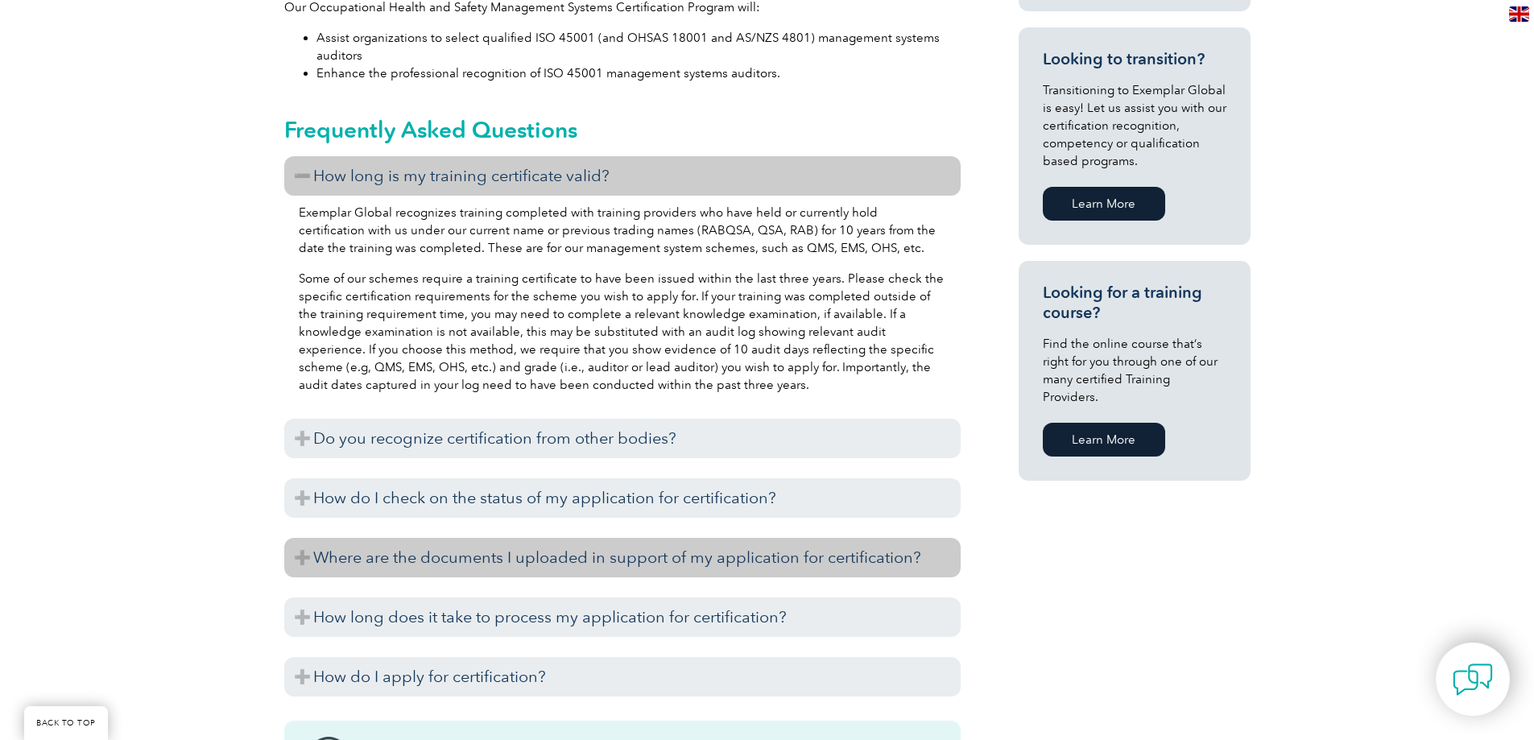
click at [306, 558] on h3 "Where are the documents I uploaded in support of my application for certificati…" at bounding box center [622, 557] width 676 height 39
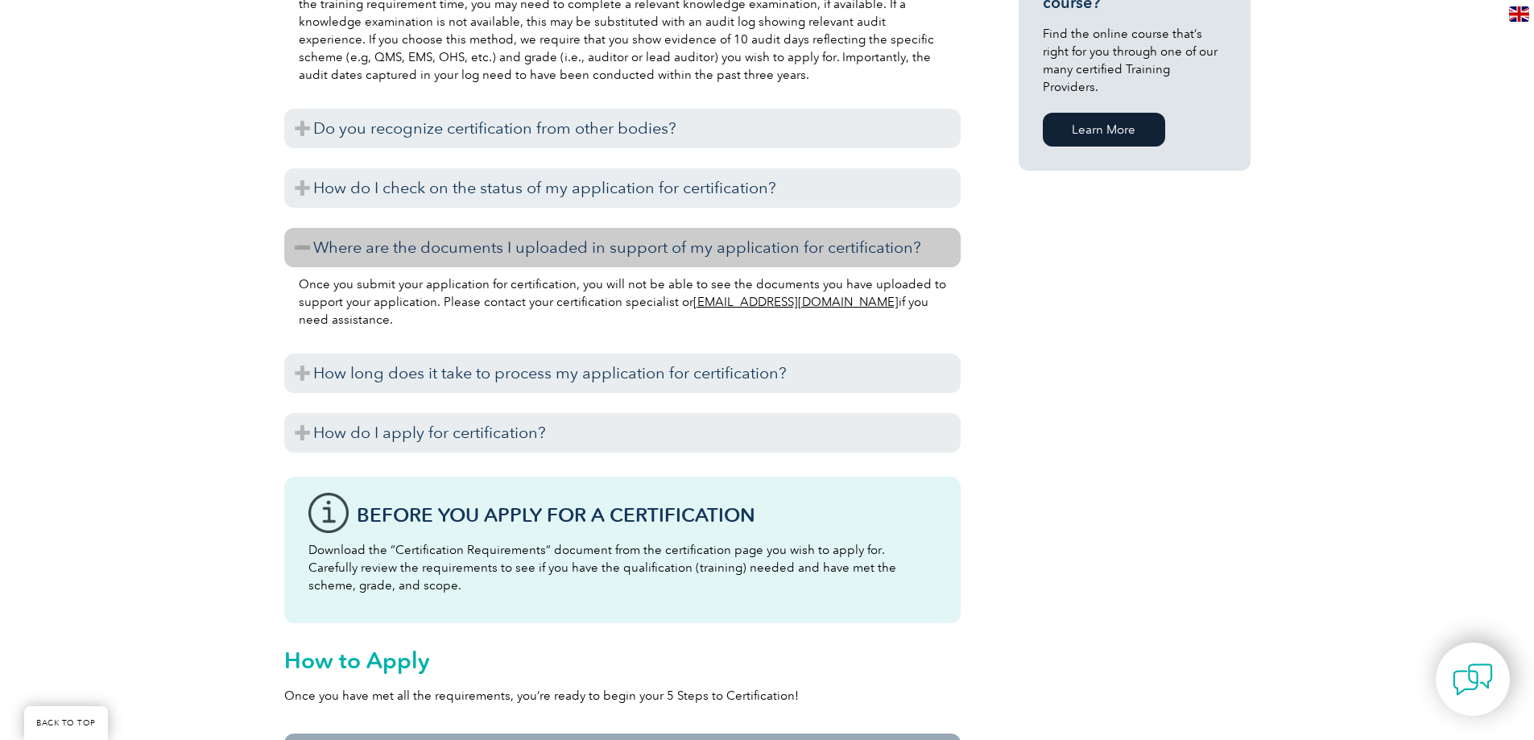
scroll to position [1288, 0]
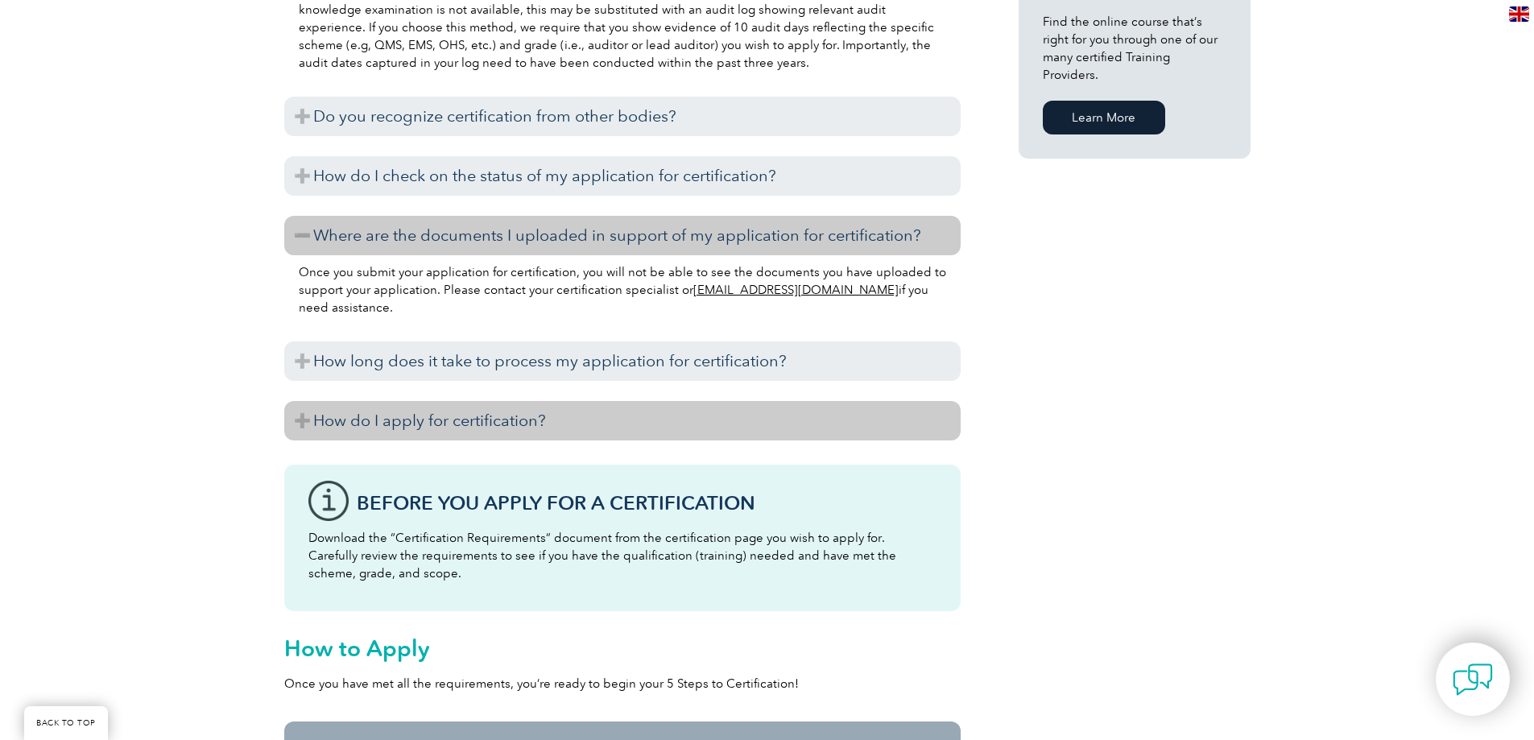
click at [295, 416] on h3 "How do I apply for certification?" at bounding box center [622, 420] width 676 height 39
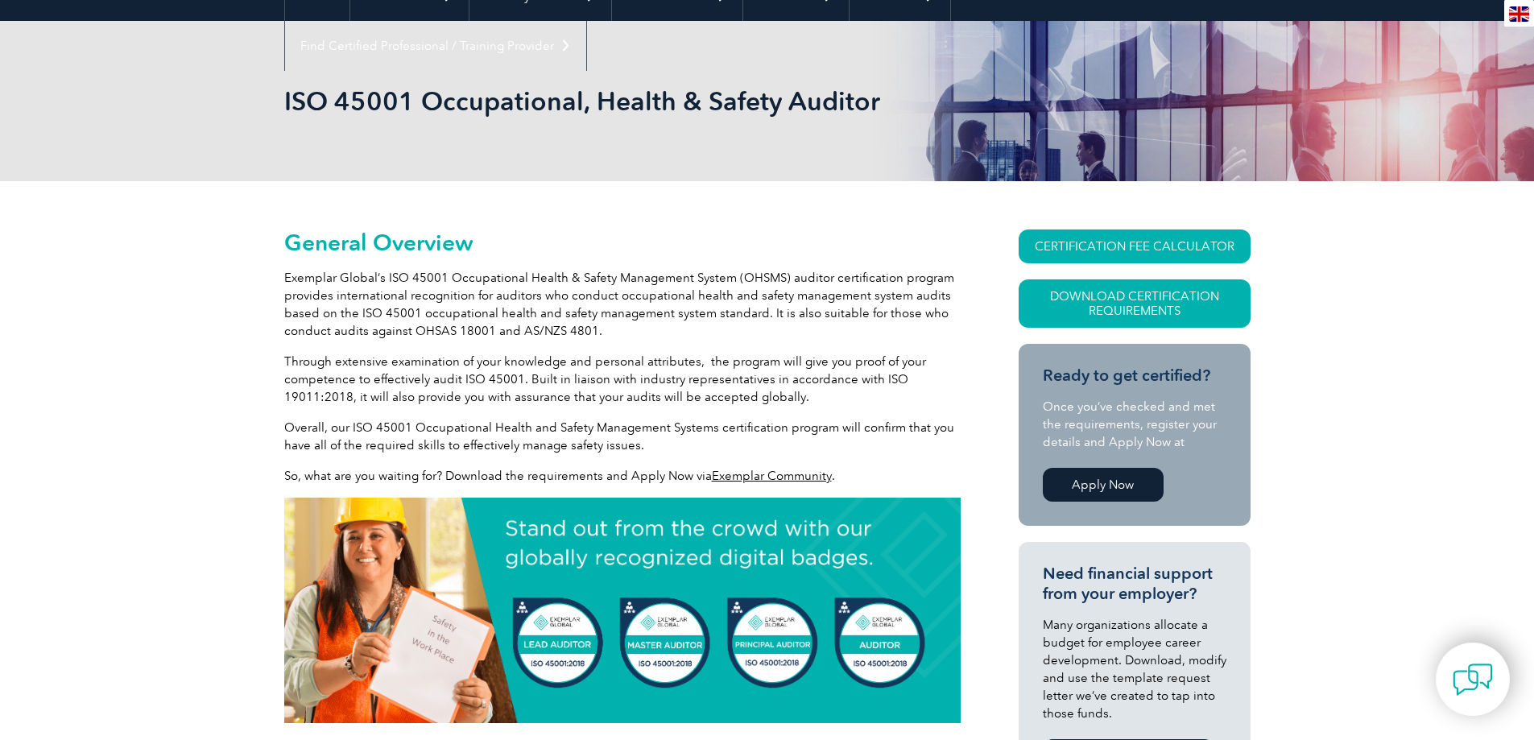
scroll to position [0, 0]
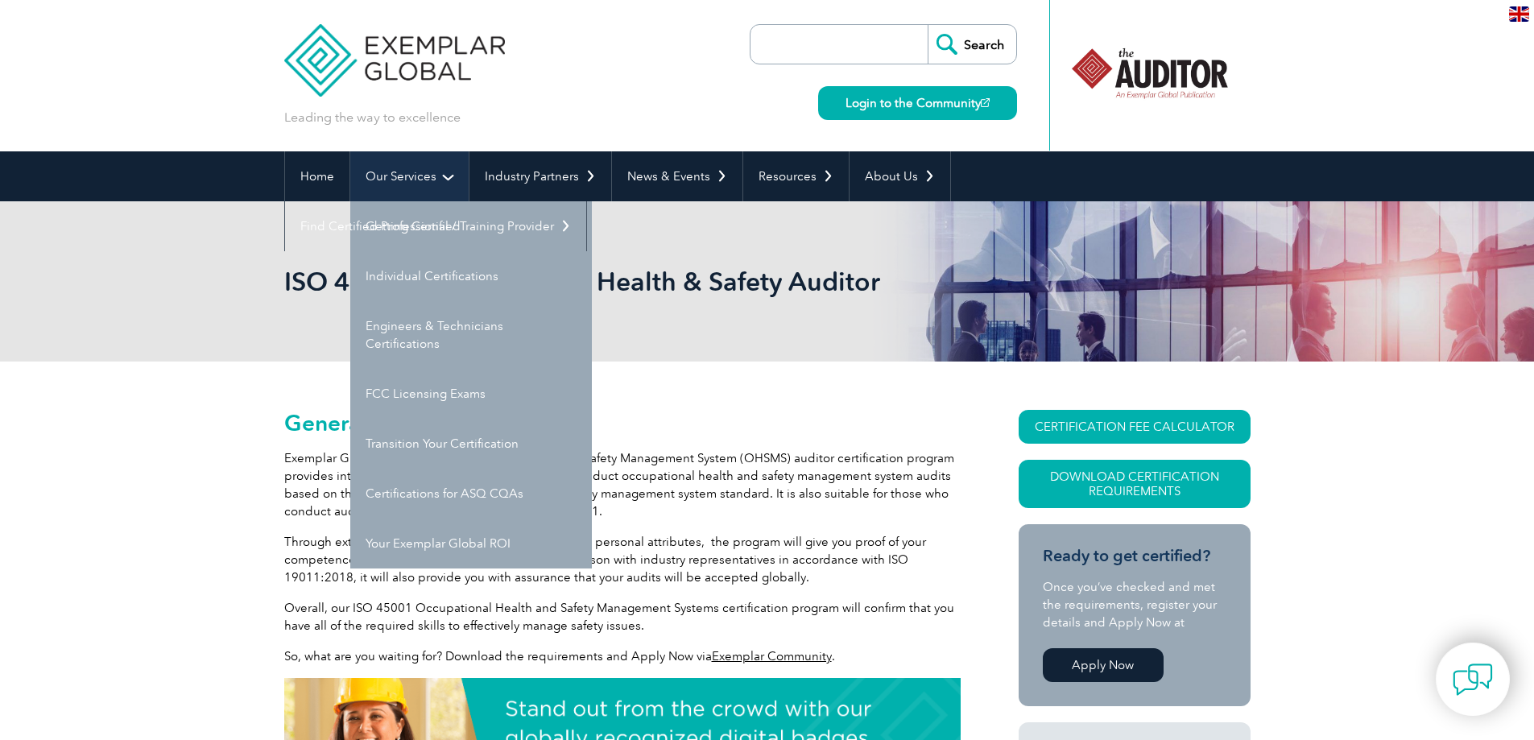
click at [378, 172] on link "Our Services" at bounding box center [409, 176] width 118 height 50
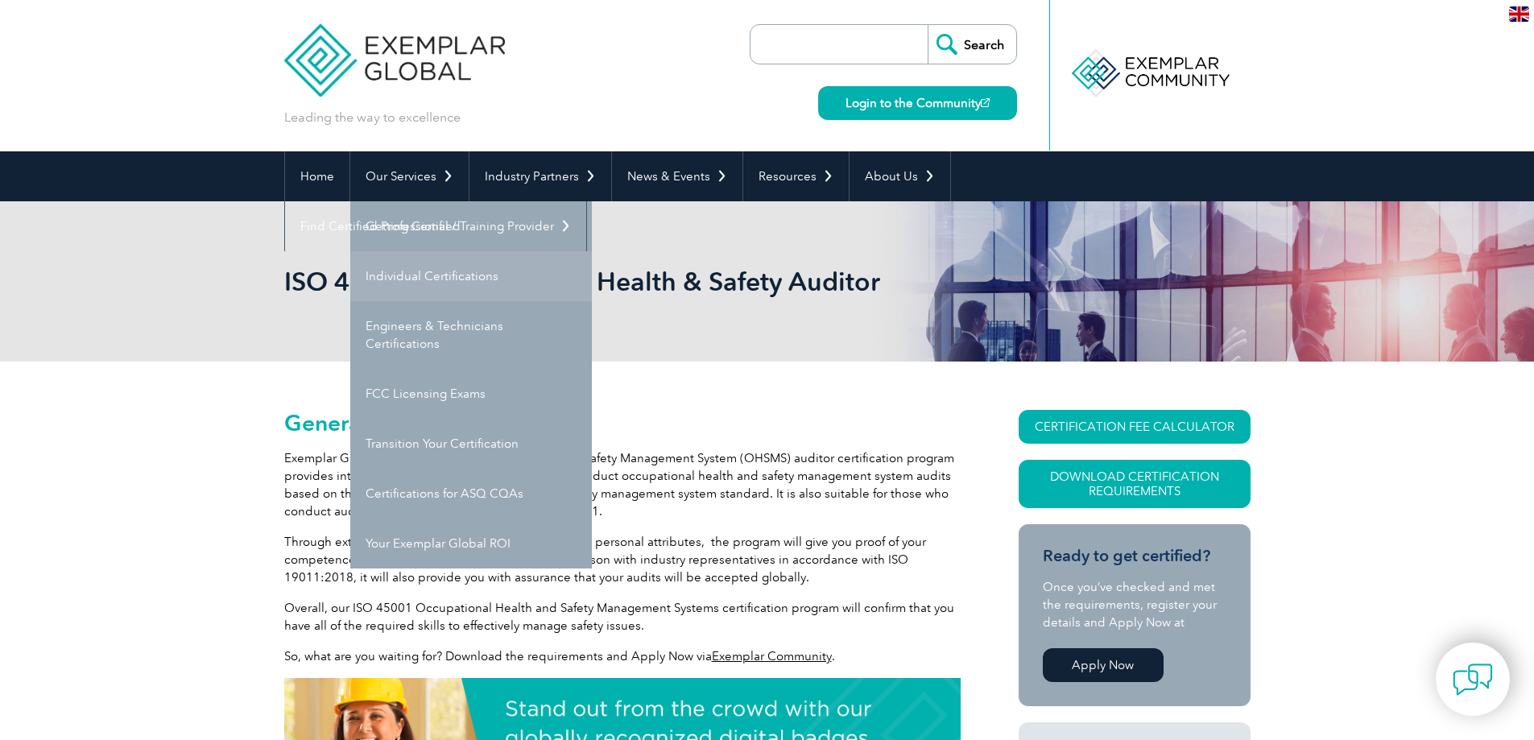
click at [441, 277] on link "Individual Certifications" at bounding box center [471, 276] width 242 height 50
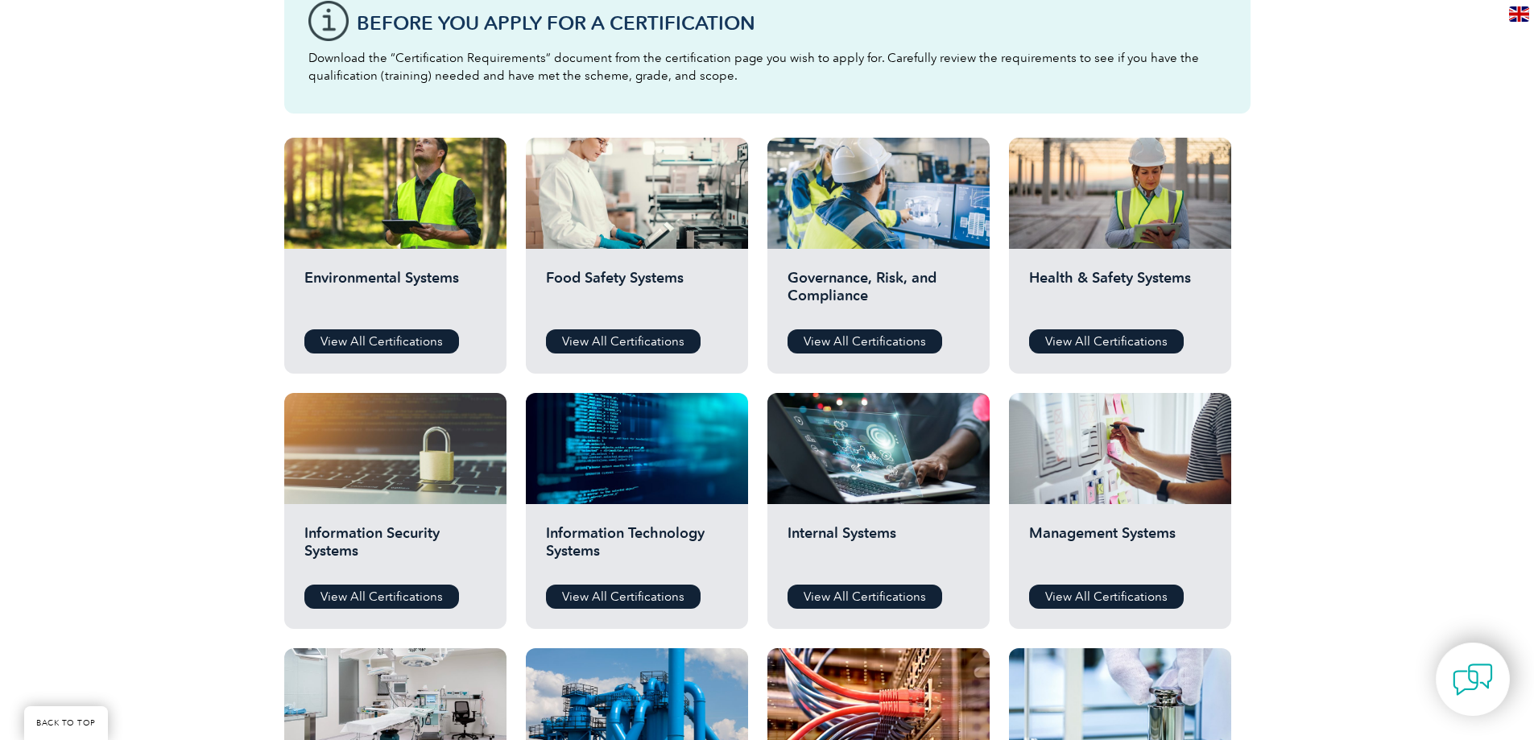
scroll to position [483, 0]
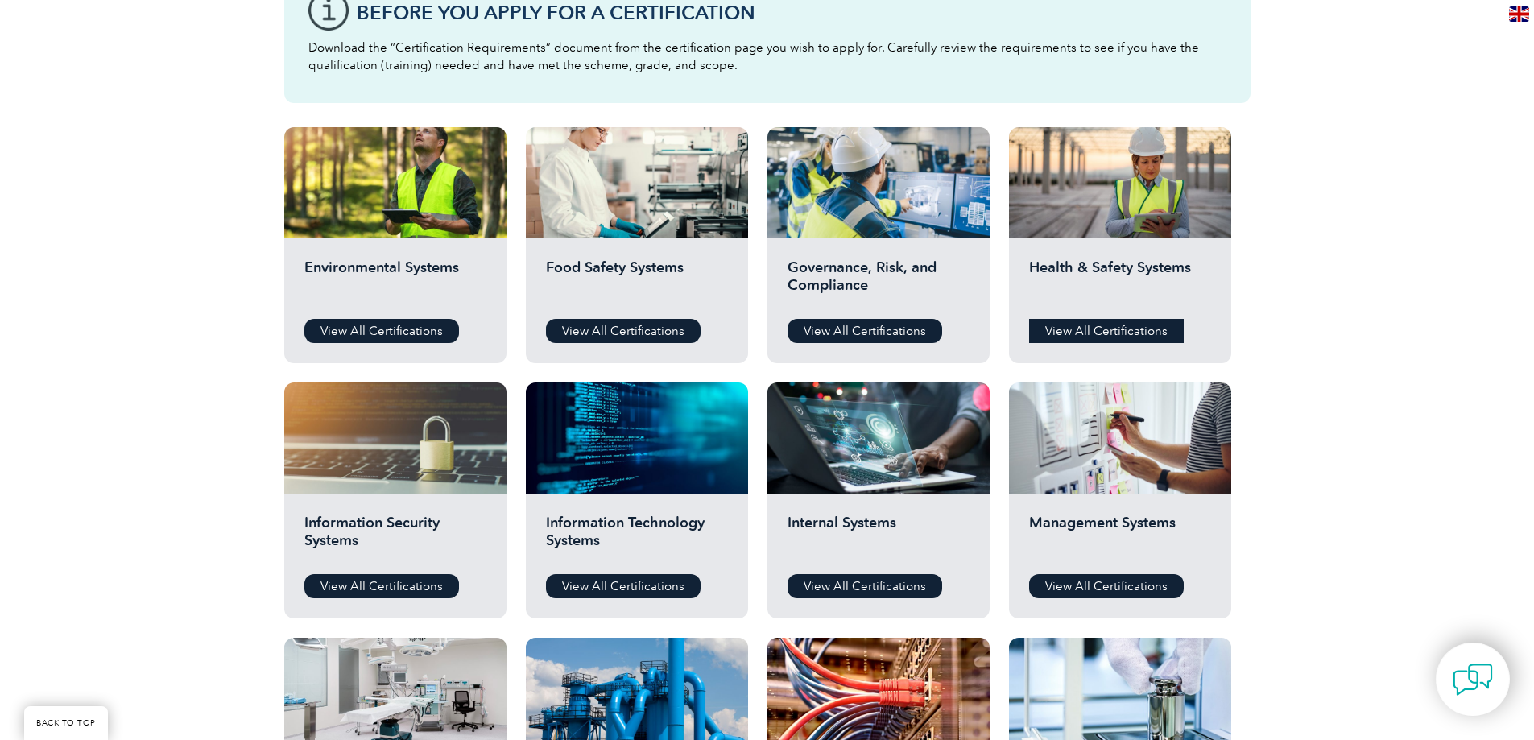
click at [1056, 330] on link "View All Certifications" at bounding box center [1106, 331] width 155 height 24
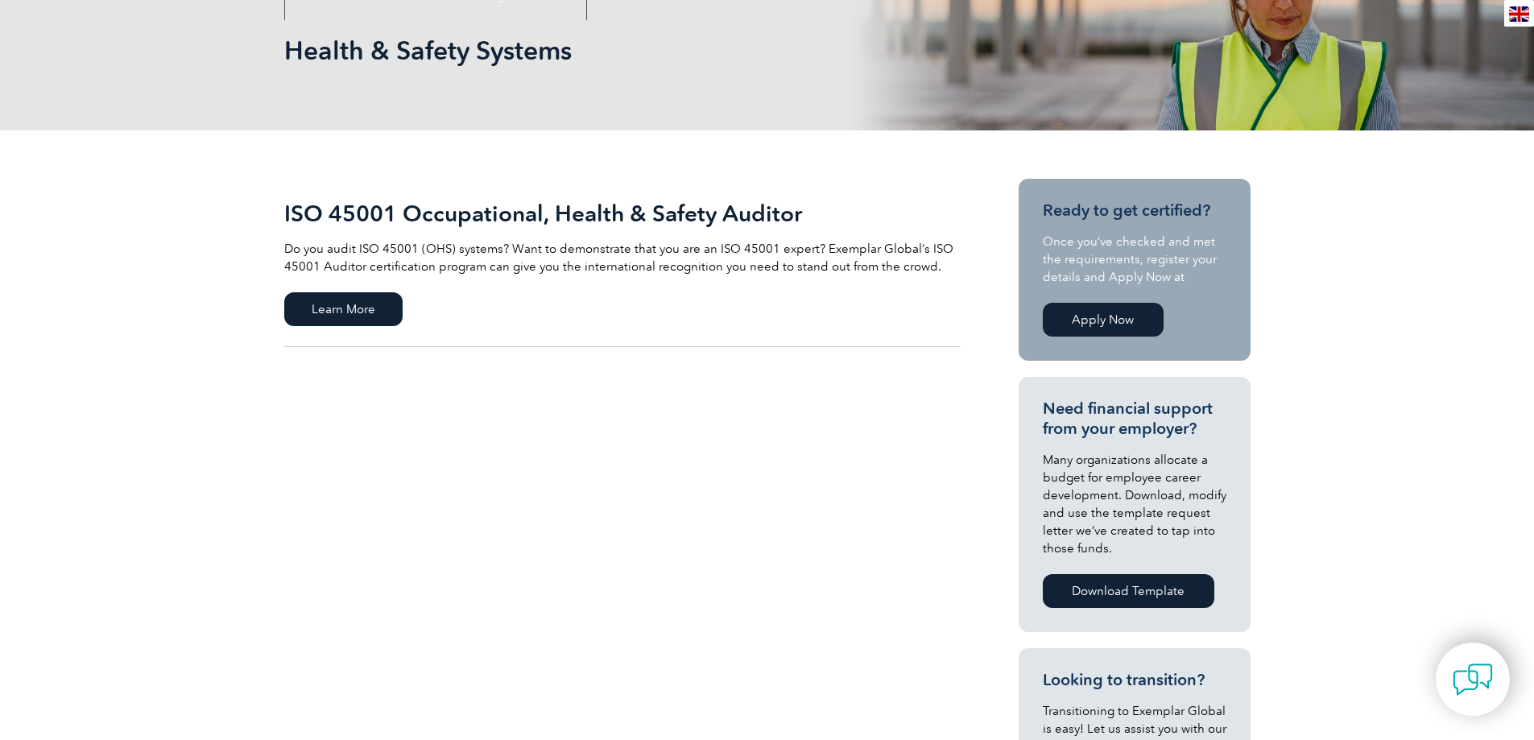
scroll to position [322, 0]
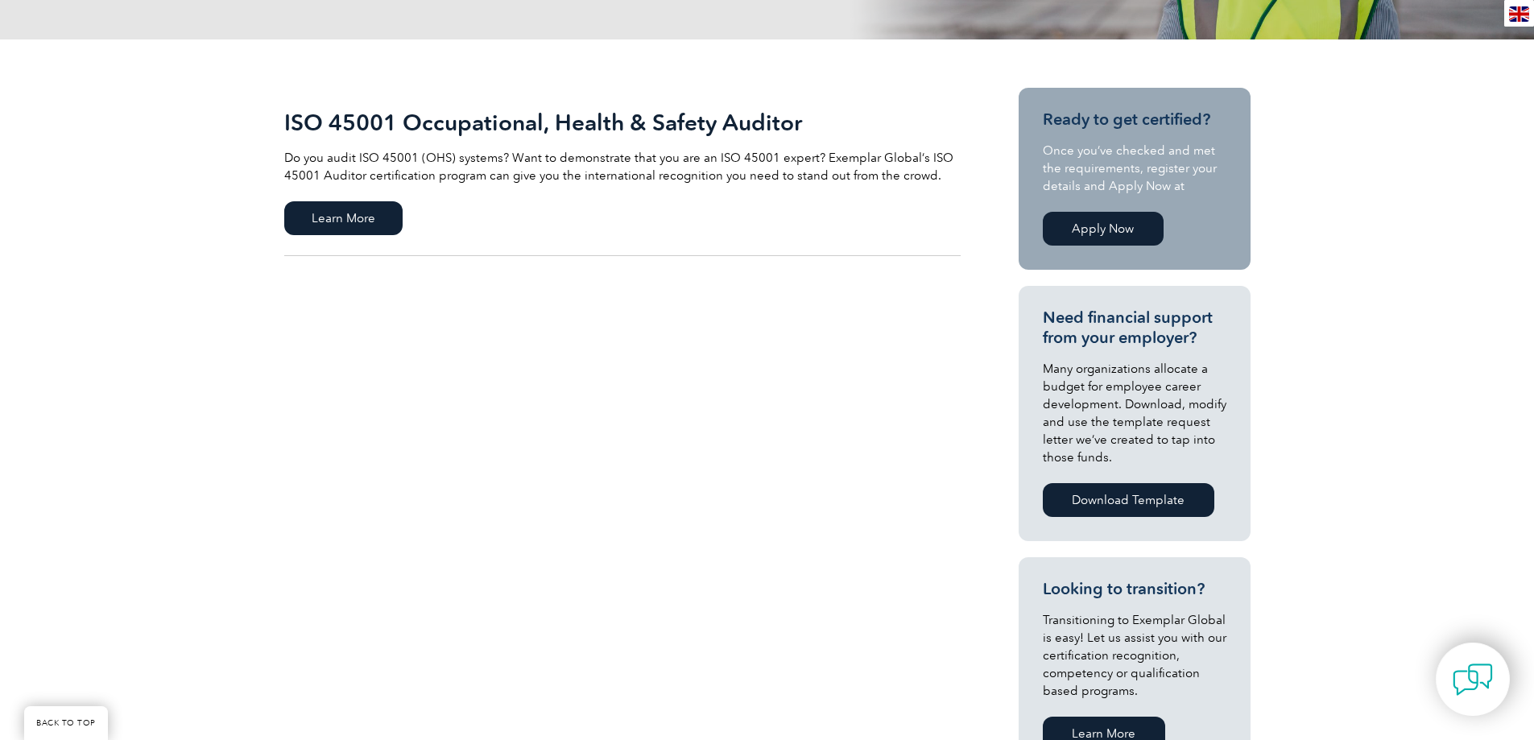
click at [1111, 228] on link "Apply Now" at bounding box center [1103, 229] width 121 height 34
